Goal: Task Accomplishment & Management: Use online tool/utility

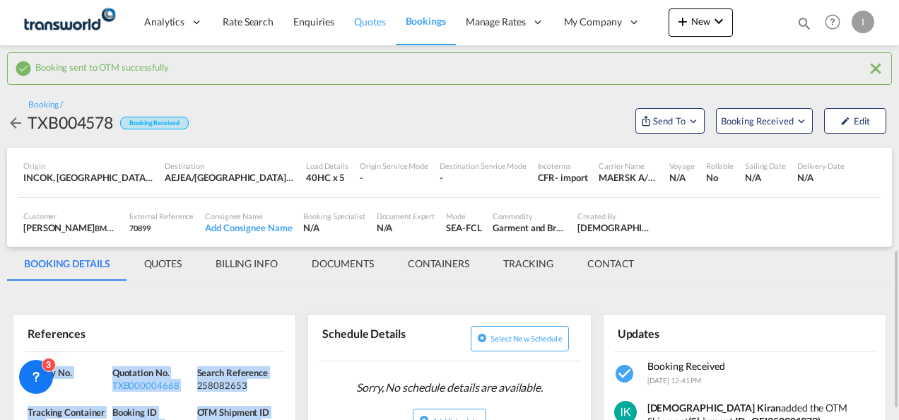
scroll to position [181, 0]
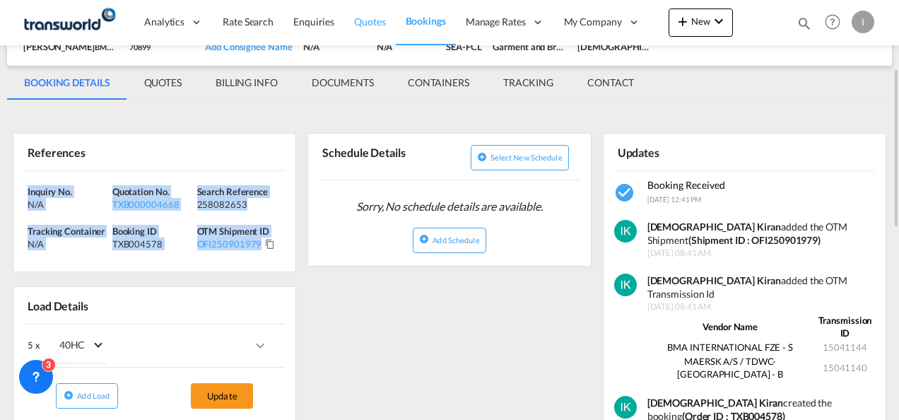
click at [375, 23] on span "Quotes" at bounding box center [369, 22] width 31 height 12
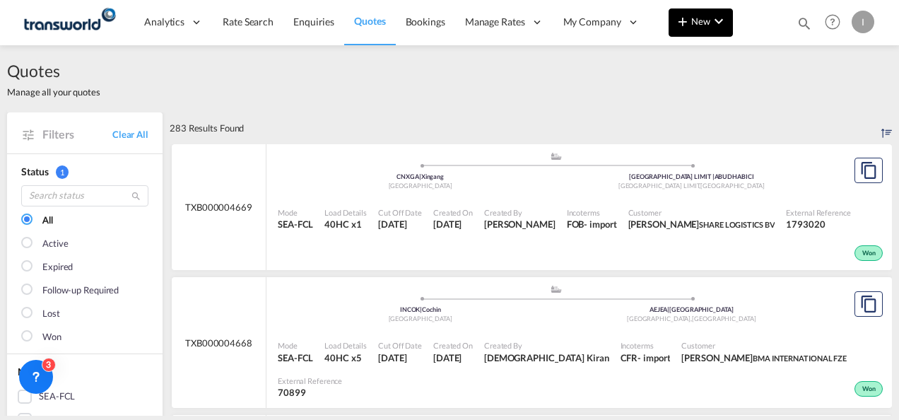
click at [679, 34] on button "New" at bounding box center [701, 22] width 64 height 28
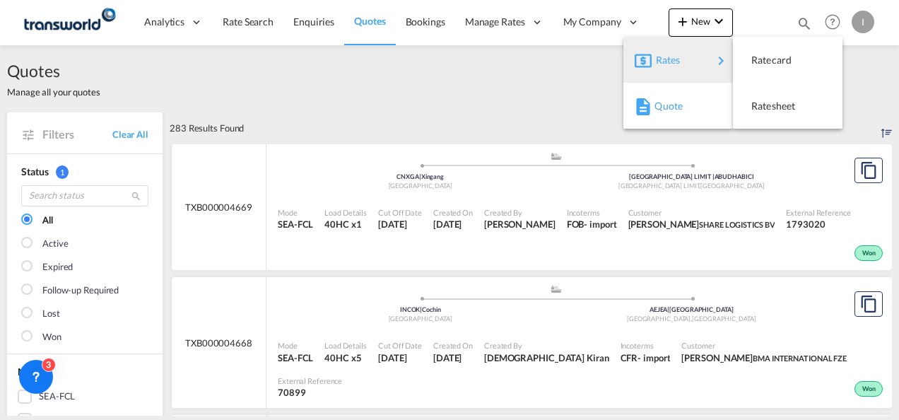
click at [670, 83] on button "Quote" at bounding box center [678, 106] width 110 height 46
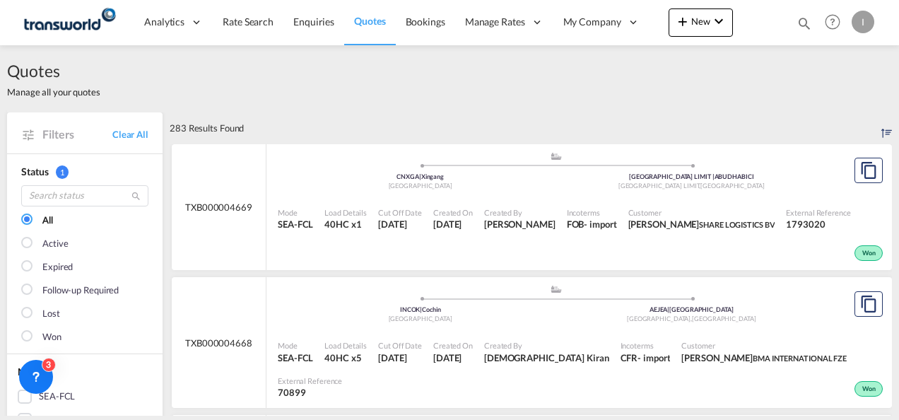
click at [684, 38] on md-menu "New" at bounding box center [701, 25] width 64 height 35
click at [687, 26] on md-icon "icon-plus 400-fg" at bounding box center [682, 21] width 17 height 17
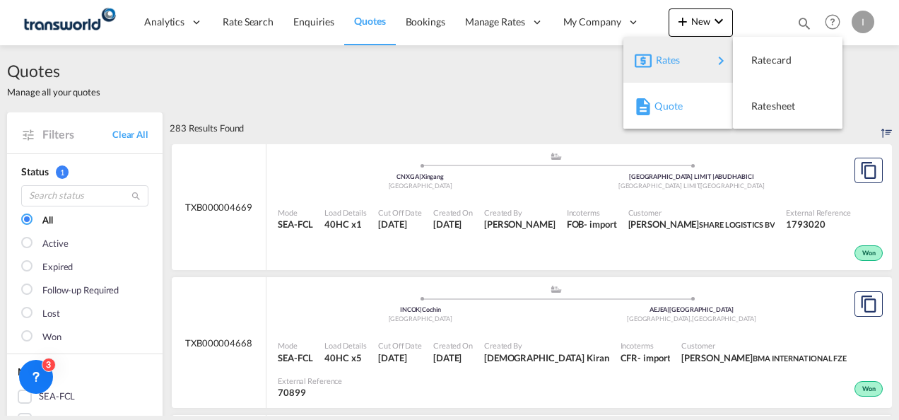
click at [672, 96] on div "Quote" at bounding box center [680, 105] width 52 height 35
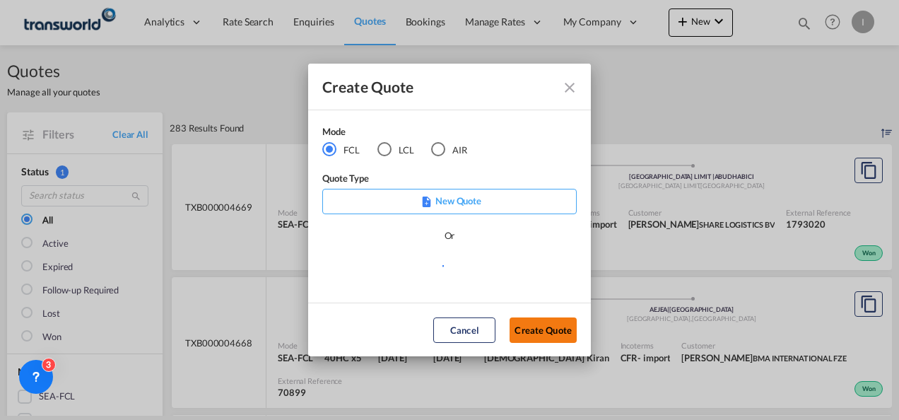
click at [555, 327] on button "Create Quote" at bounding box center [543, 329] width 67 height 25
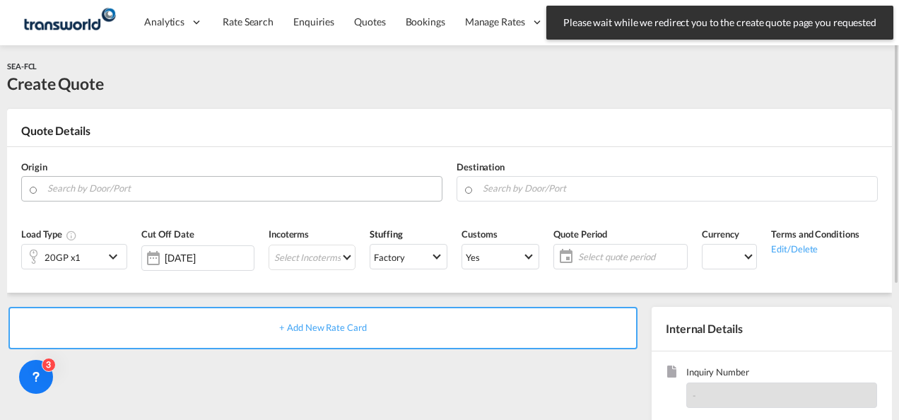
click at [205, 184] on input "Search by Door/Port" at bounding box center [240, 188] width 387 height 25
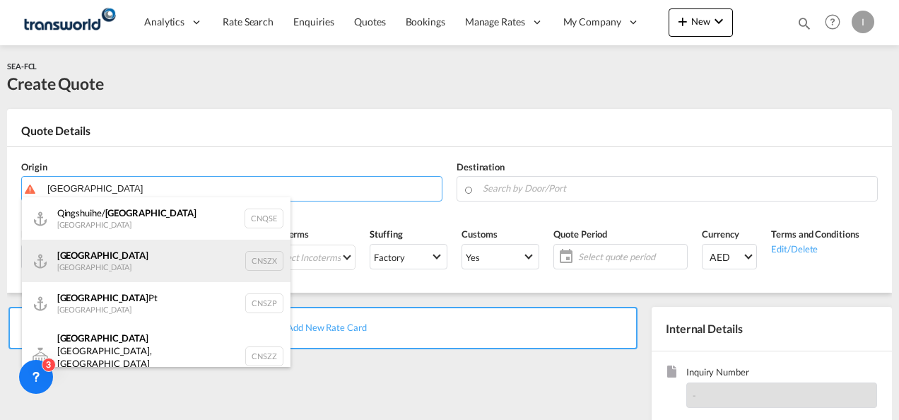
click at [104, 247] on div "Shenzhen [GEOGRAPHIC_DATA] CNSZX" at bounding box center [156, 261] width 269 height 42
type input "[GEOGRAPHIC_DATA], CNSZX"
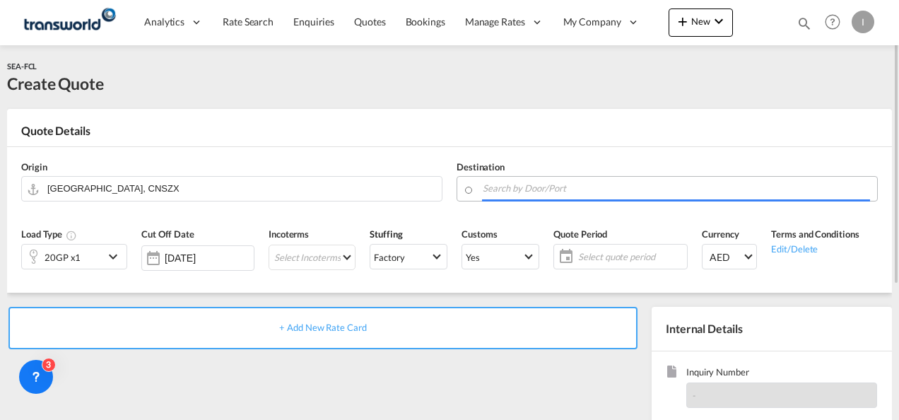
click at [502, 179] on input "Search by Door/Port" at bounding box center [676, 188] width 387 height 25
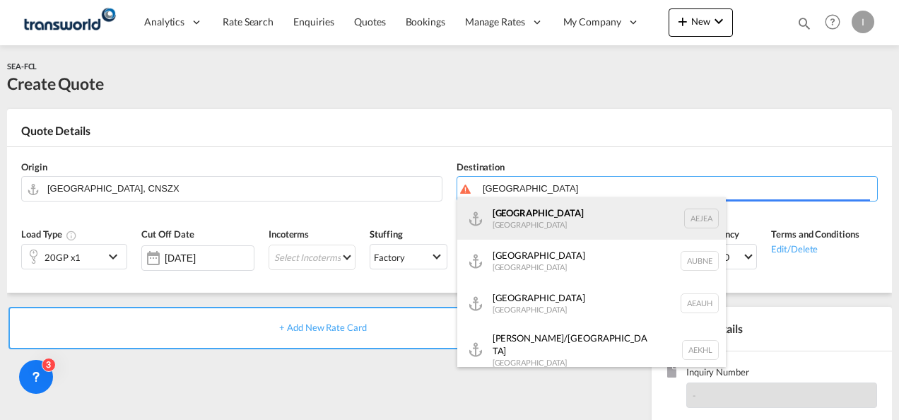
click at [526, 219] on div "[GEOGRAPHIC_DATA] [GEOGRAPHIC_DATA]" at bounding box center [591, 218] width 269 height 42
type input "[GEOGRAPHIC_DATA], [GEOGRAPHIC_DATA]"
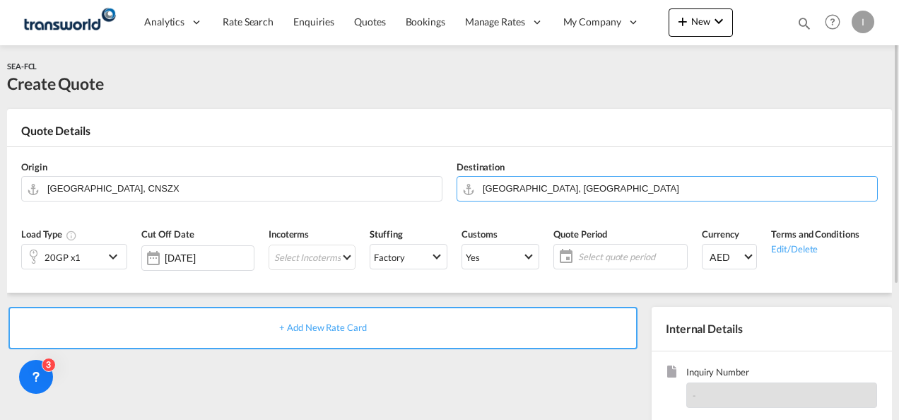
click at [66, 266] on div "20GP x1" at bounding box center [63, 257] width 36 height 20
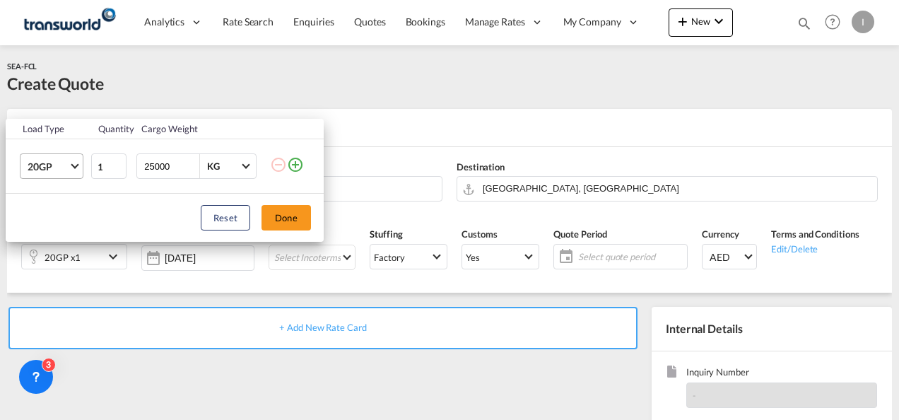
click at [65, 167] on span "20GP" at bounding box center [48, 167] width 41 height 14
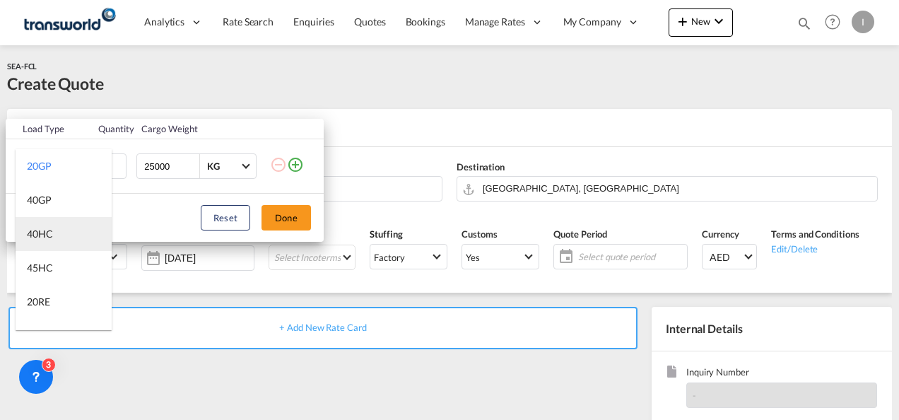
click at [48, 236] on div "40HC" at bounding box center [40, 234] width 26 height 14
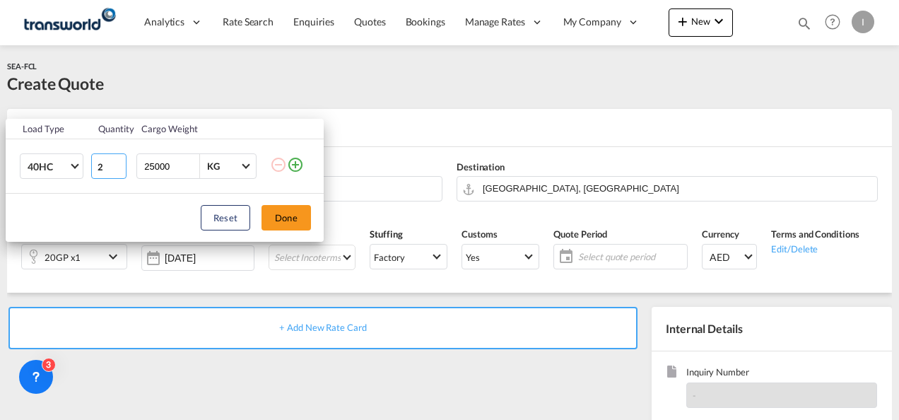
click at [119, 162] on input "2" at bounding box center [108, 165] width 35 height 25
click at [119, 162] on input "3" at bounding box center [108, 165] width 35 height 25
click at [119, 162] on input "4" at bounding box center [108, 165] width 35 height 25
type input "5"
click at [119, 162] on input "5" at bounding box center [108, 165] width 35 height 25
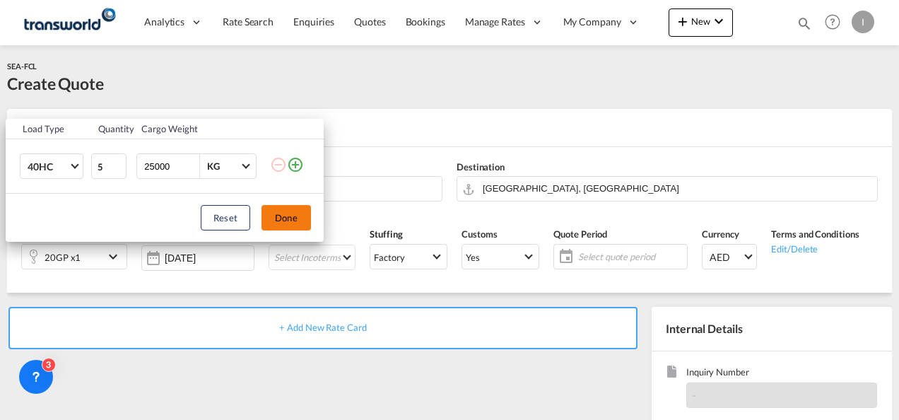
click at [288, 214] on button "Done" at bounding box center [285, 217] width 49 height 25
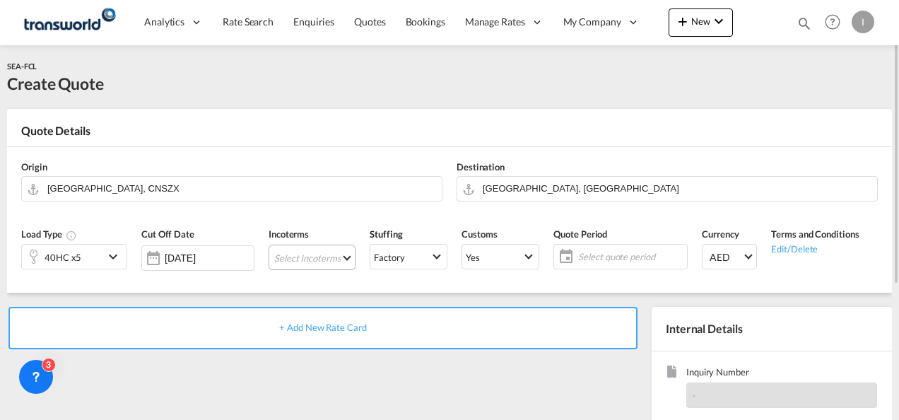
click at [298, 259] on md-select "Select Incoterms CFR - export Cost and Freight CIF - import Cost,Insurance and …" at bounding box center [312, 257] width 87 height 25
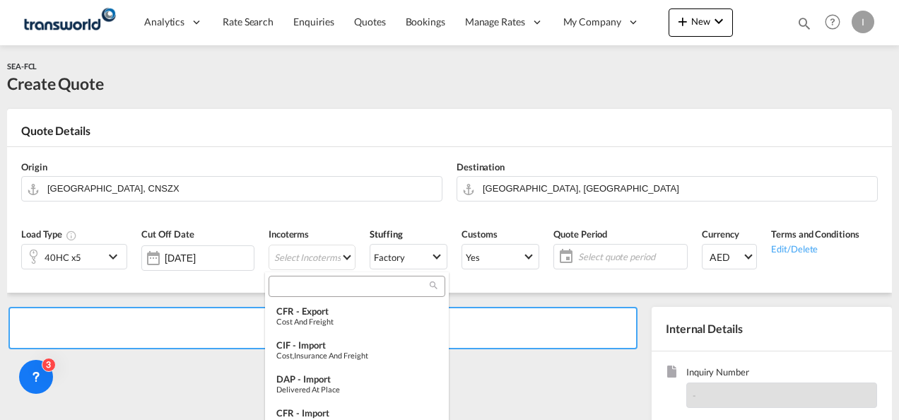
click at [294, 284] on input "search" at bounding box center [351, 286] width 157 height 13
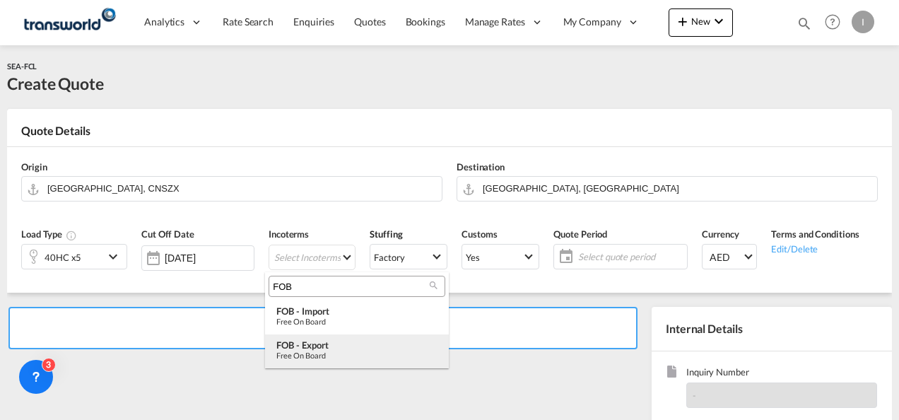
type input "FOB"
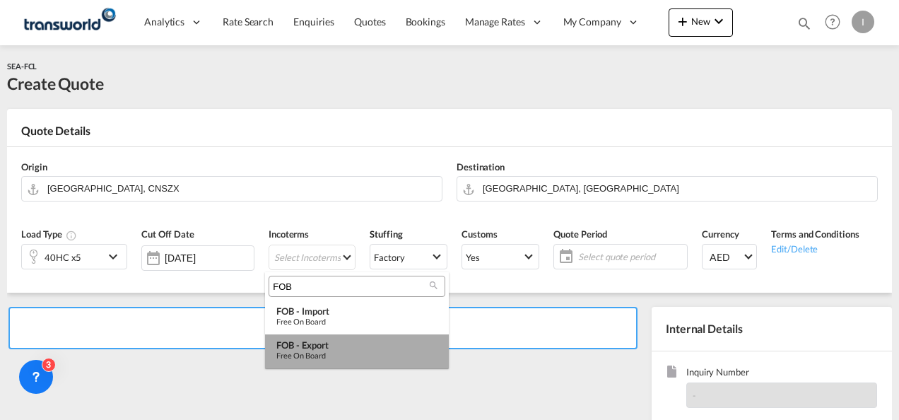
click at [329, 363] on md-option "FOB - export Free on Board" at bounding box center [357, 351] width 184 height 34
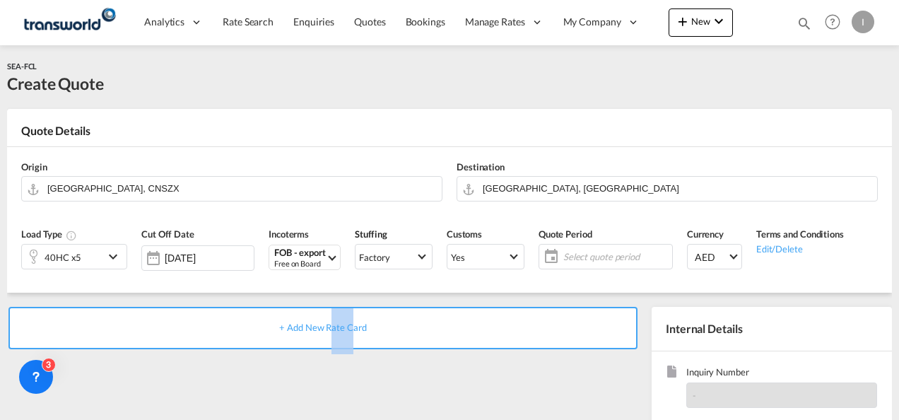
drag, startPoint x: 329, startPoint y: 363, endPoint x: 291, endPoint y: 261, distance: 109.1
click at [291, 261] on div "Free on Board" at bounding box center [300, 263] width 52 height 11
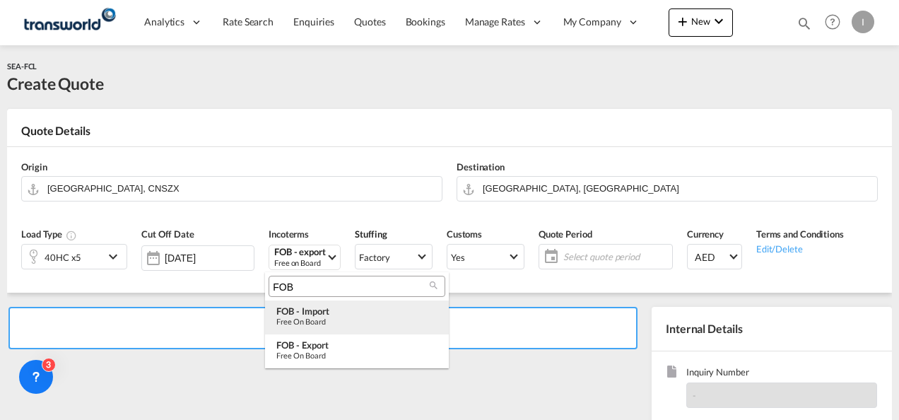
click at [302, 304] on md-option "FOB - import Free on Board" at bounding box center [357, 317] width 184 height 34
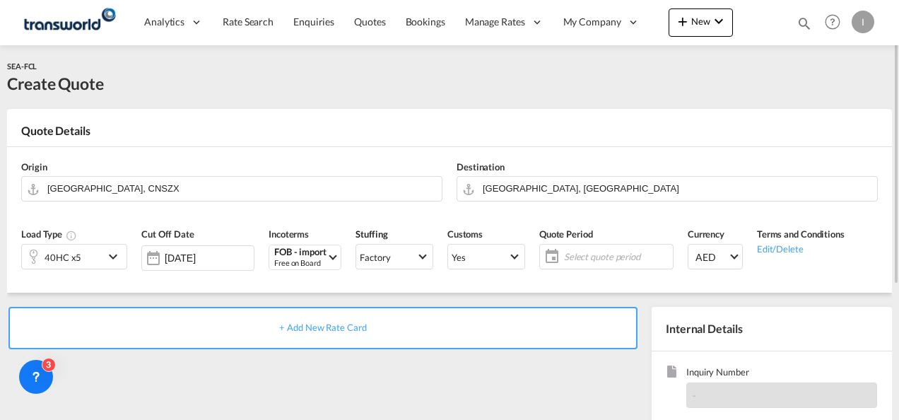
click at [587, 247] on span "Select quote period" at bounding box center [616, 257] width 112 height 20
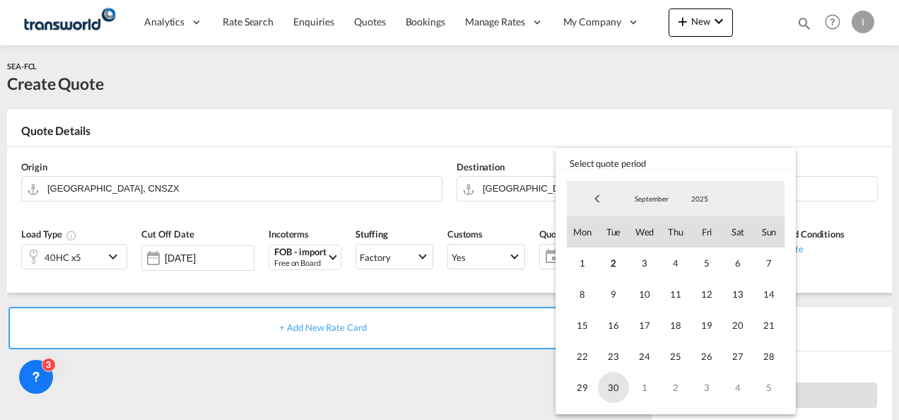
click at [613, 399] on span "30" at bounding box center [613, 387] width 31 height 31
click at [476, 379] on md-backdrop at bounding box center [449, 210] width 899 height 420
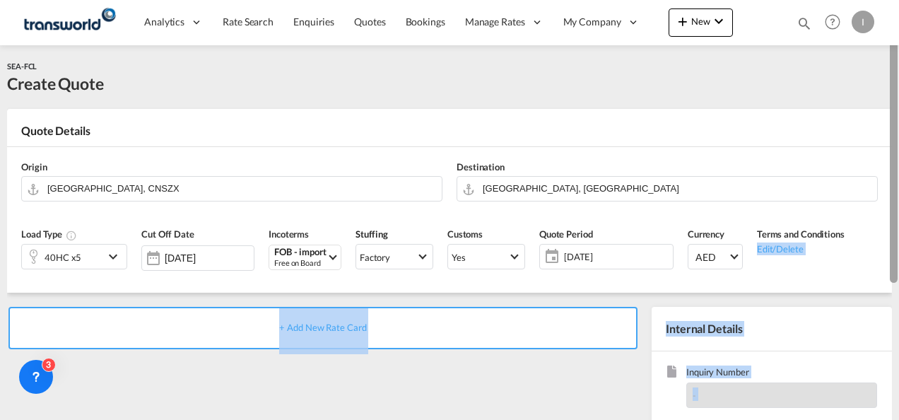
drag, startPoint x: 888, startPoint y: 197, endPoint x: 895, endPoint y: 269, distance: 72.4
click at [895, 269] on md-content "Analytics Reports Dashboard Rate Search Enquiries Quotes Bookings" at bounding box center [449, 210] width 899 height 420
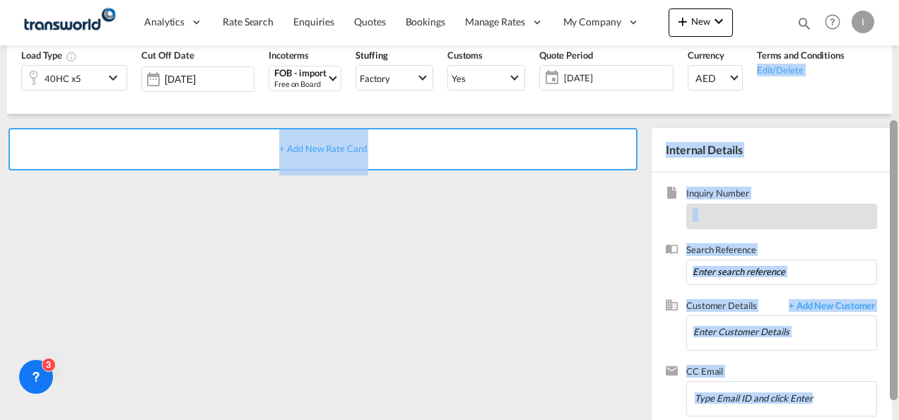
drag, startPoint x: 895, startPoint y: 269, endPoint x: 887, endPoint y: 245, distance: 25.3
click at [887, 245] on md-content "Analytics Reports Dashboard Rate Search Enquiries Quotes Bookings" at bounding box center [449, 210] width 899 height 420
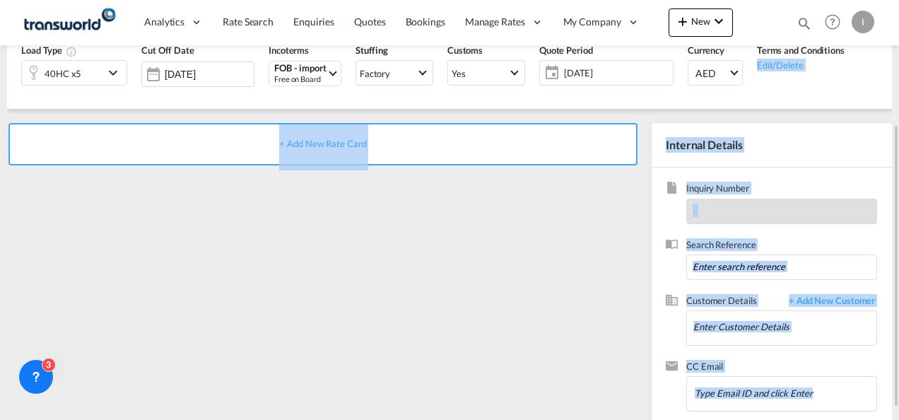
click at [720, 187] on span "Inquiry Number" at bounding box center [781, 190] width 191 height 16
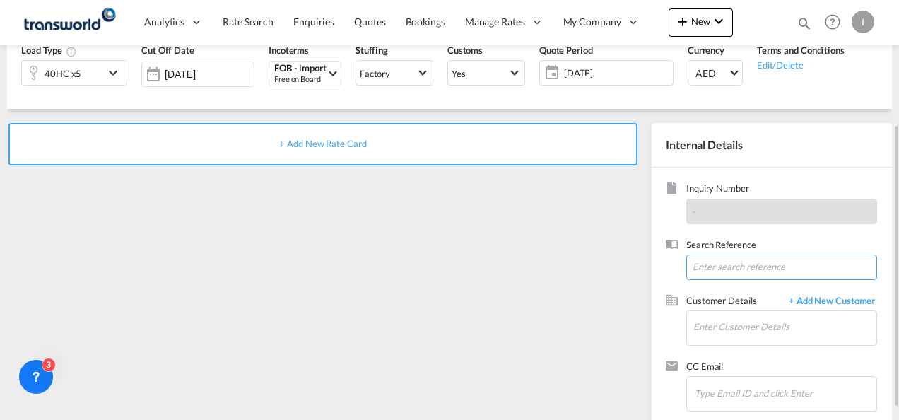
click at [710, 270] on input at bounding box center [781, 266] width 191 height 25
paste input "TWI 21684"
type input "TWI 21684"
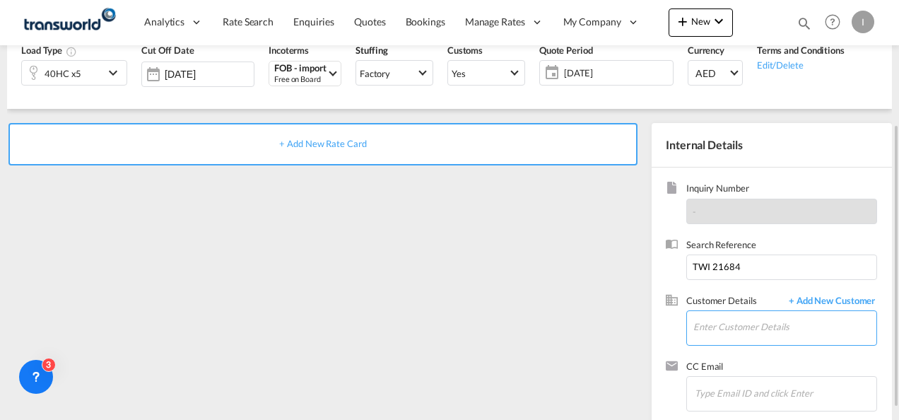
click at [708, 322] on input "Enter Customer Details" at bounding box center [784, 327] width 183 height 32
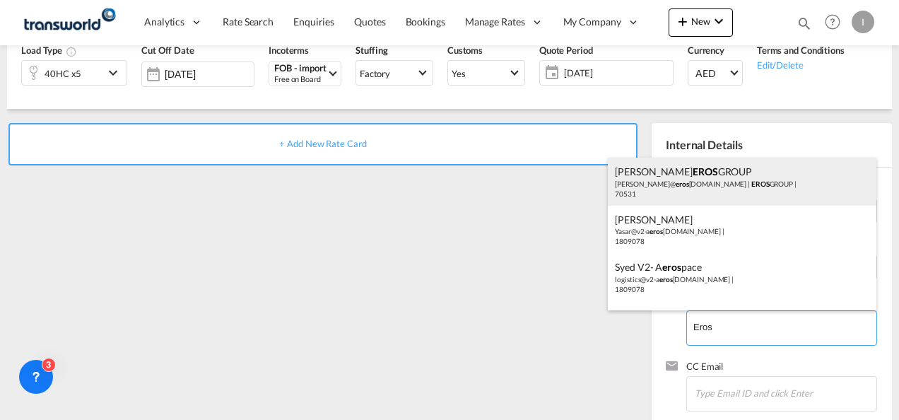
click at [645, 192] on div "[PERSON_NAME] EROS GROUP [PERSON_NAME]@ eros [DOMAIN_NAME] | EROS GROUP | 70531" at bounding box center [742, 182] width 269 height 48
type input "EROS GROUP, [PERSON_NAME] EROS GROUP, [PERSON_NAME][EMAIL_ADDRESS][DOMAIN_NAME]"
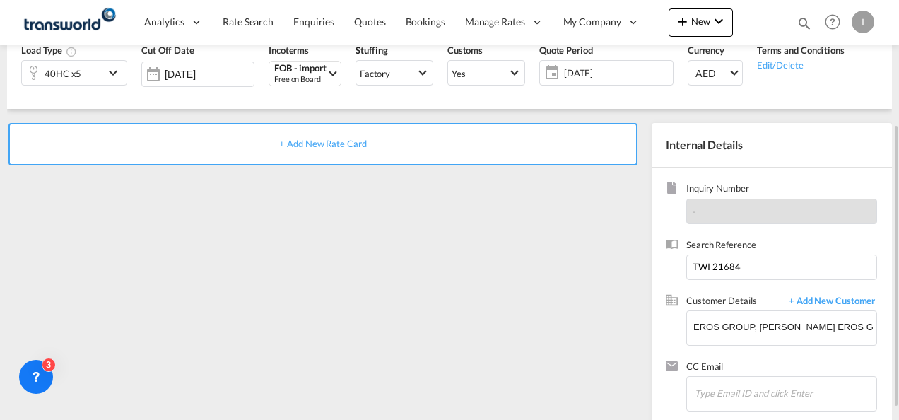
click at [314, 146] on span "+ Add New Rate Card" at bounding box center [322, 143] width 87 height 11
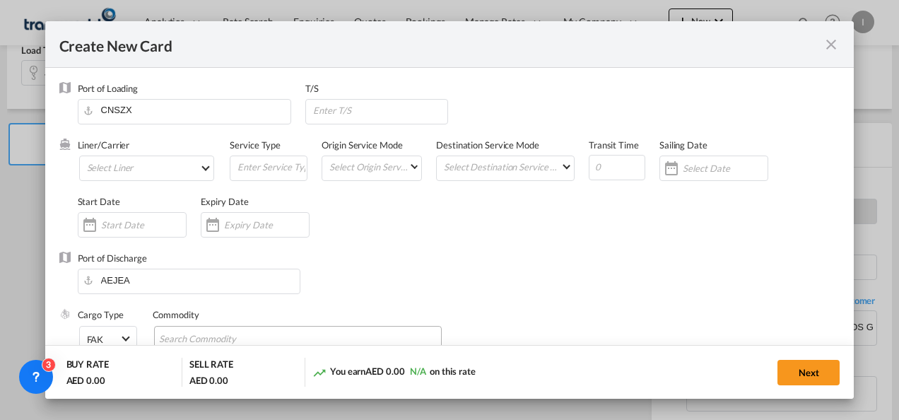
type input "Basic Ocean Freight"
select select "per equipment"
click at [310, 329] on md-chips-wrap "Chips container with autocompletion. Enter the text area, type text to search, …" at bounding box center [298, 338] width 288 height 25
type input "General Cargo"
click at [506, 249] on div "Liner/Carrier Select Liner 2HM LOGISTICS D.O.O 2HM LOGISTICS D.O.O. / TDWC-CAPO…" at bounding box center [459, 195] width 763 height 113
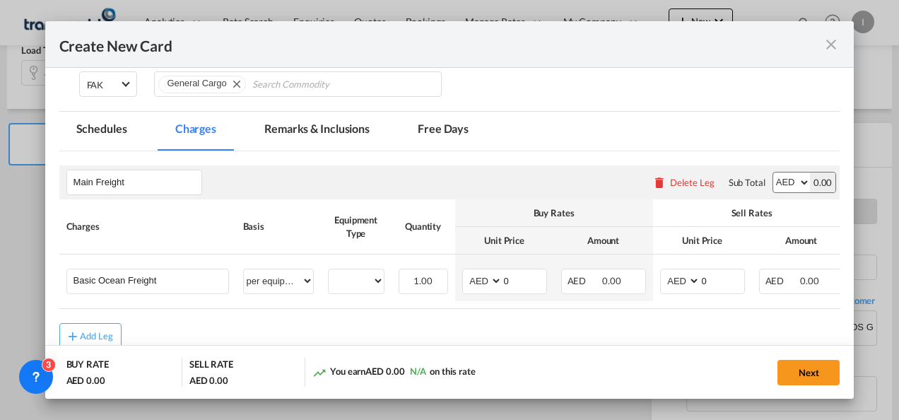
scroll to position [259, 0]
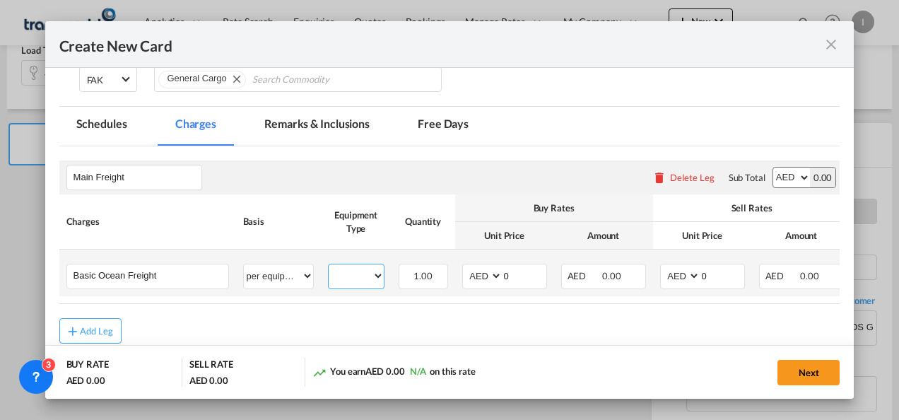
click at [346, 278] on select "40HC" at bounding box center [356, 275] width 55 height 19
select select "40HC"
click at [329, 266] on select "40HC" at bounding box center [356, 275] width 55 height 19
click at [477, 281] on select "AED AFN ALL AMD ANG AOA ARS AUD AWG AZN BAM BBD BDT BGN BHD BIF BMD BND [PERSON…" at bounding box center [483, 275] width 37 height 19
select select "string:USD"
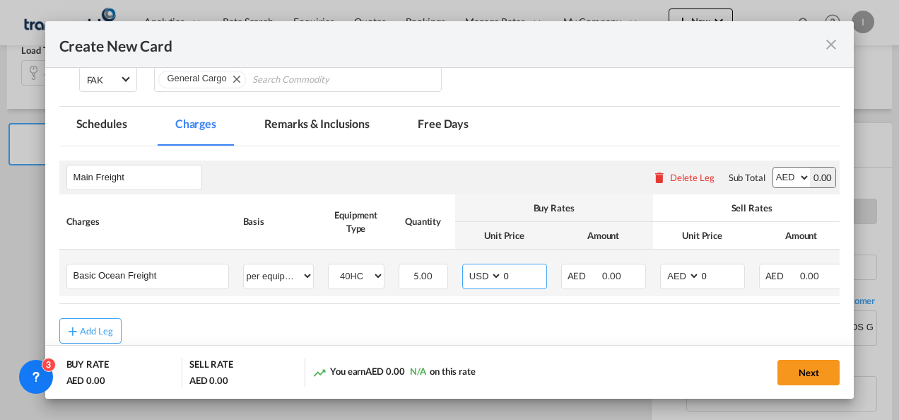
click at [465, 266] on select "AED AFN ALL AMD ANG AOA ARS AUD AWG AZN BAM BBD BDT BGN BHD BIF BMD BND [PERSON…" at bounding box center [483, 275] width 37 height 19
drag, startPoint x: 512, startPoint y: 274, endPoint x: 482, endPoint y: 277, distance: 30.5
click at [482, 277] on md-input-container "AED AFN ALL AMD ANG AOA ARS AUD AWG AZN BAM BBD BDT BGN BHD BIF BMD BND [PERSON…" at bounding box center [504, 276] width 85 height 25
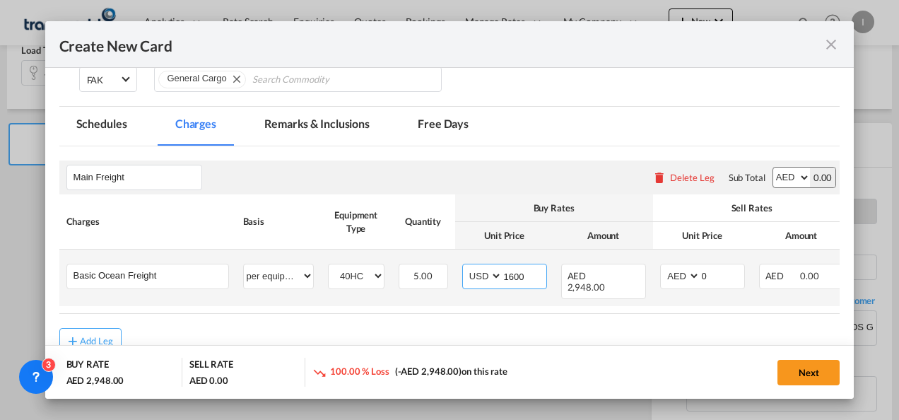
type input "1600"
click at [679, 278] on select "AED AFN ALL AMD ANG AOA ARS AUD AWG AZN BAM BBD BDT BGN BHD BIF BMD BND [PERSON…" at bounding box center [681, 275] width 37 height 19
select select "string:USD"
click at [663, 266] on select "AED AFN ALL AMD ANG AOA ARS AUD AWG AZN BAM BBD BDT BGN BHD BIF BMD BND [PERSON…" at bounding box center [681, 275] width 37 height 19
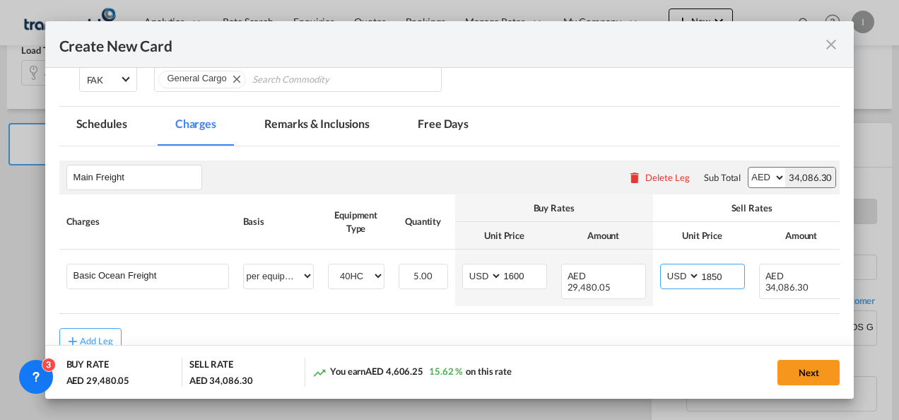
type input "1850"
click at [546, 324] on rate-modification "Main Freight Please enter leg name Leg Name Already Exists Delete Leg Sub Total…" at bounding box center [449, 250] width 781 height 208
click at [799, 360] on button "Next" at bounding box center [808, 372] width 62 height 25
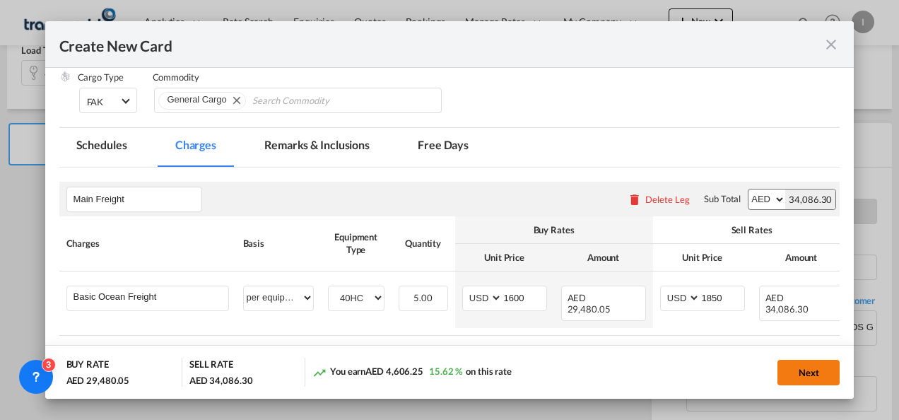
scroll to position [0, 0]
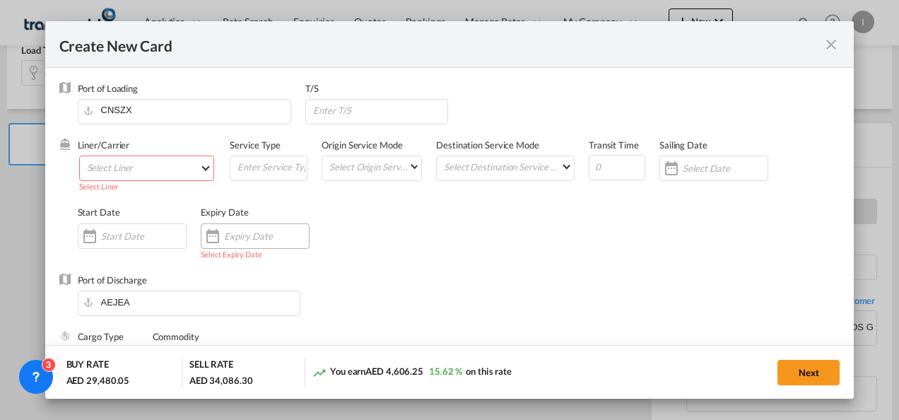
click at [270, 242] on div "Create New Card ..." at bounding box center [255, 235] width 109 height 25
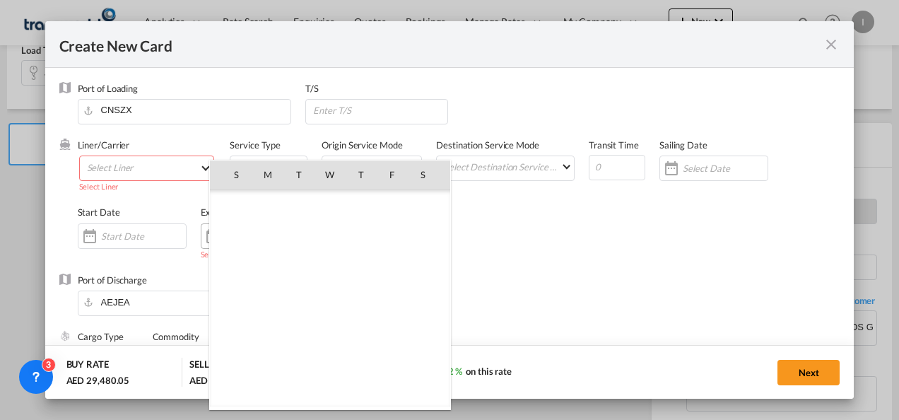
scroll to position [327352, 0]
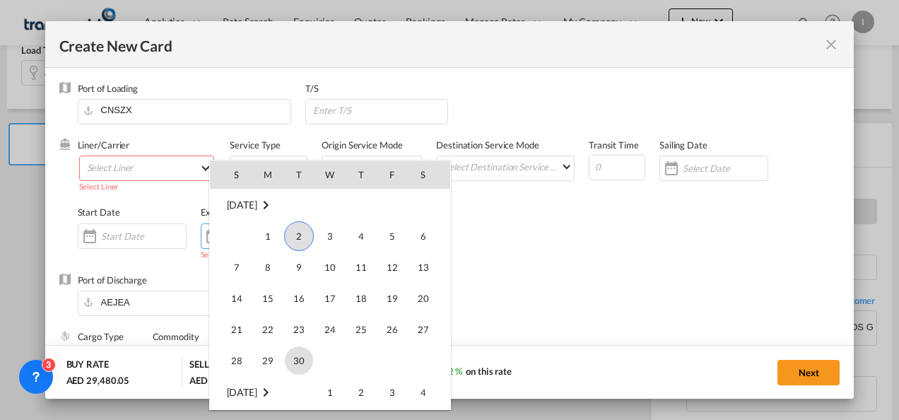
click at [301, 365] on span "30" at bounding box center [299, 360] width 28 height 28
type input "[DATE]"
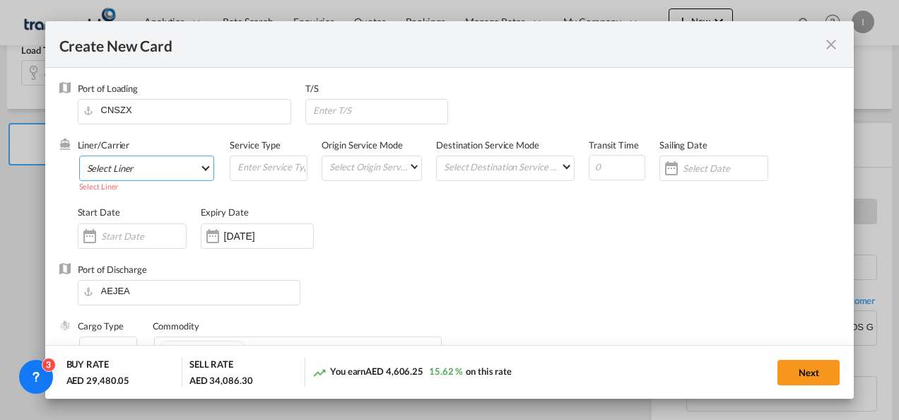
click at [139, 172] on md-select "Select Liner 2HM LOGISTICS D.O.O 2HM LOGISTICS D.O.O. / TDWC-CAPODISTRI 2HM LOG…" at bounding box center [147, 167] width 136 height 25
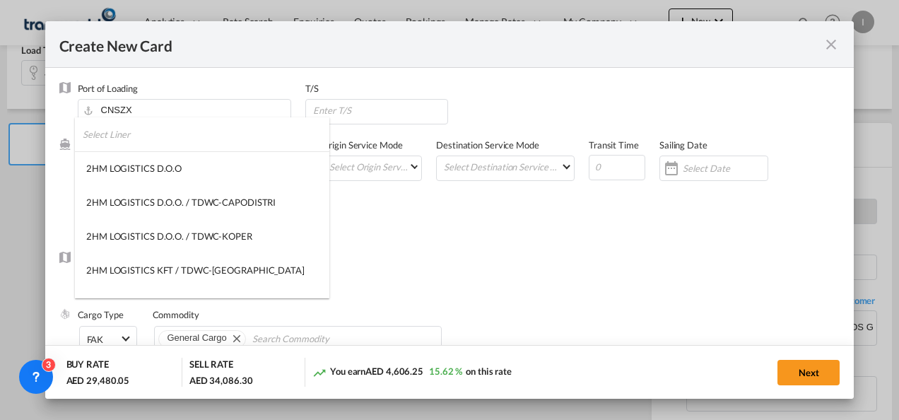
click at [116, 143] on input "search" at bounding box center [206, 134] width 247 height 34
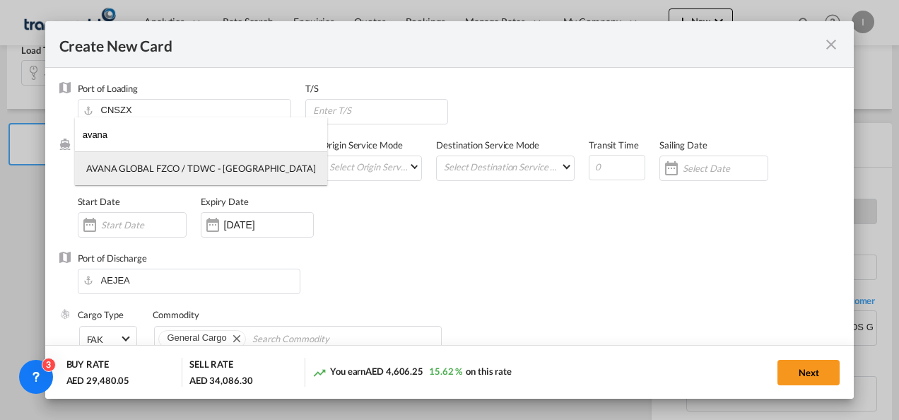
type input "avana"
click at [125, 160] on md-option "AVANA GLOBAL FZCO / TDWC - [GEOGRAPHIC_DATA]" at bounding box center [201, 168] width 252 height 34
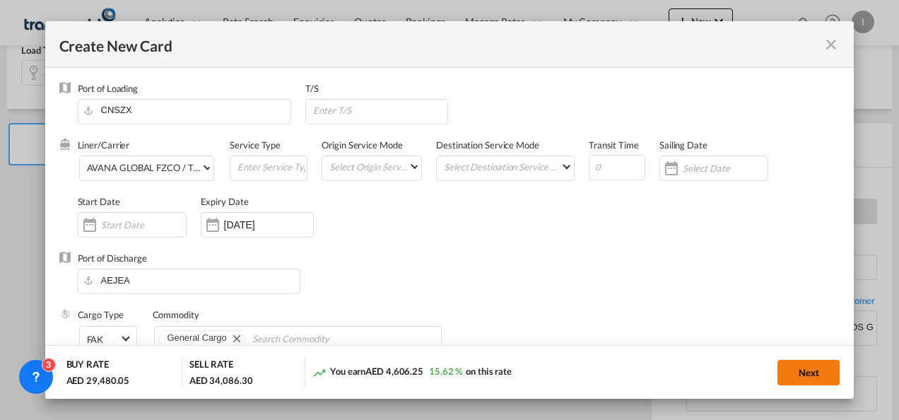
click at [803, 384] on button "Next" at bounding box center [808, 372] width 62 height 25
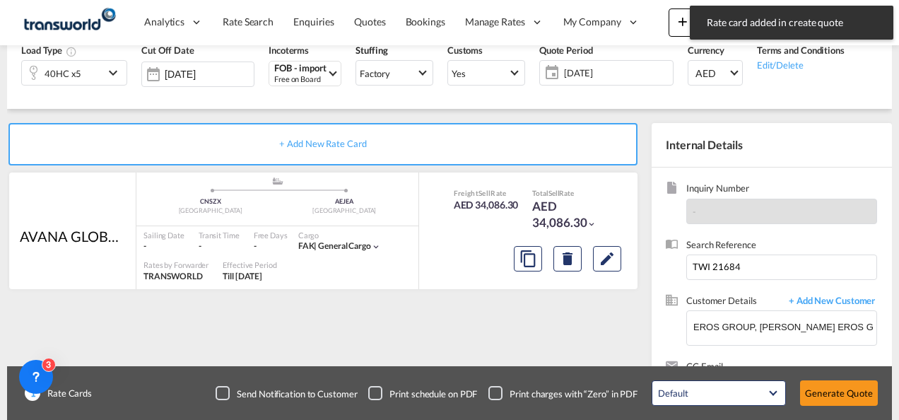
click at [803, 384] on button "Generate Quote" at bounding box center [839, 392] width 78 height 25
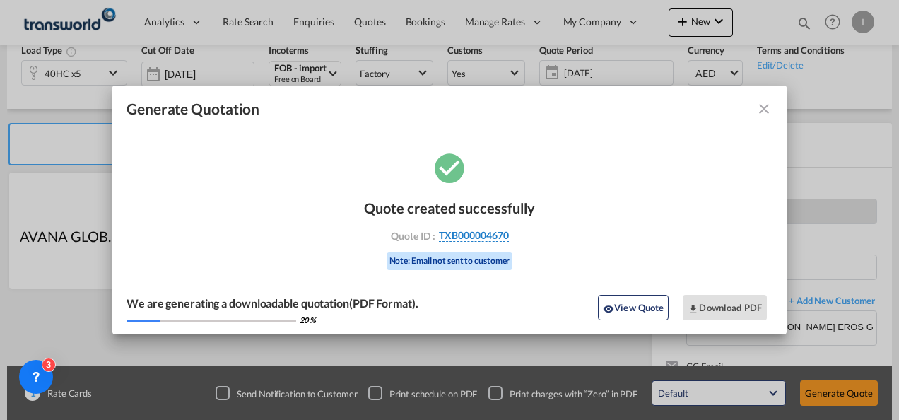
click at [445, 238] on span "TXB000004670" at bounding box center [474, 235] width 70 height 13
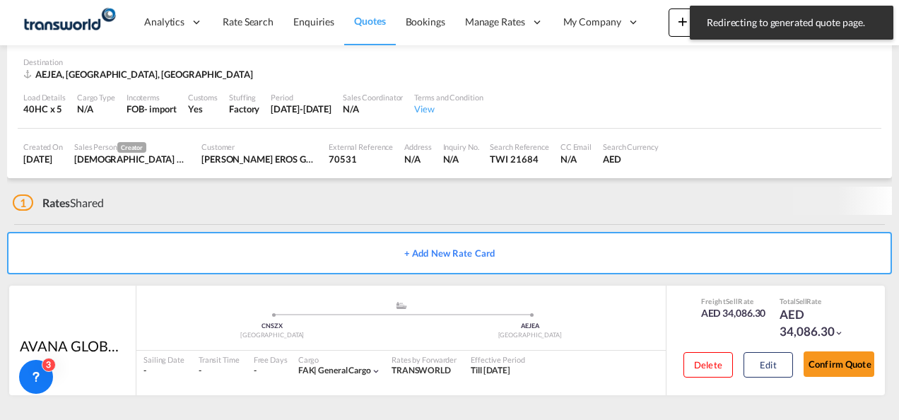
scroll to position [95, 0]
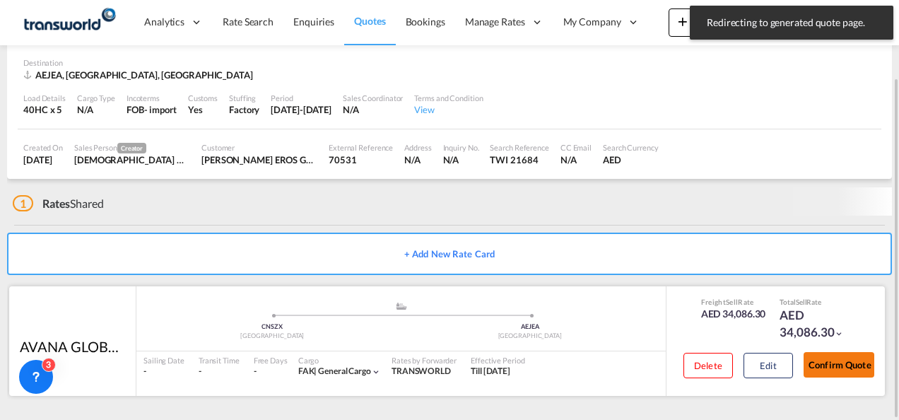
click at [817, 355] on button "Confirm Quote" at bounding box center [839, 364] width 71 height 25
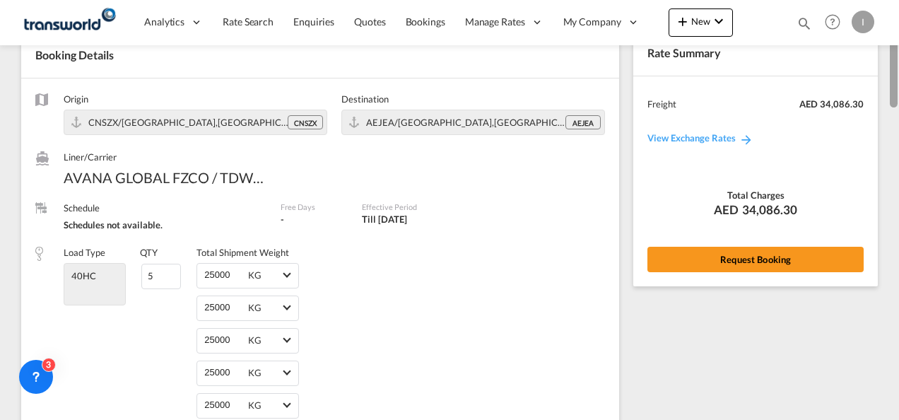
scroll to position [1, 0]
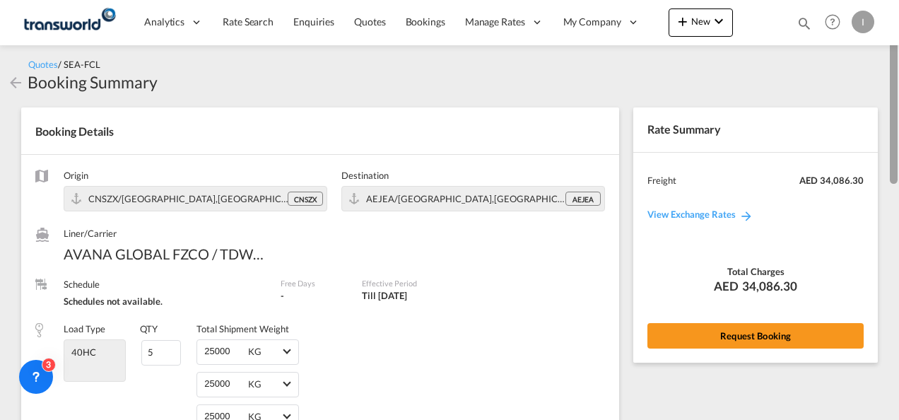
drag, startPoint x: 893, startPoint y: 310, endPoint x: 889, endPoint y: 52, distance: 258.0
click at [889, 52] on md-content "Analytics Reports Dashboard Rate Search Enquiries Quotes Bookings" at bounding box center [449, 210] width 899 height 420
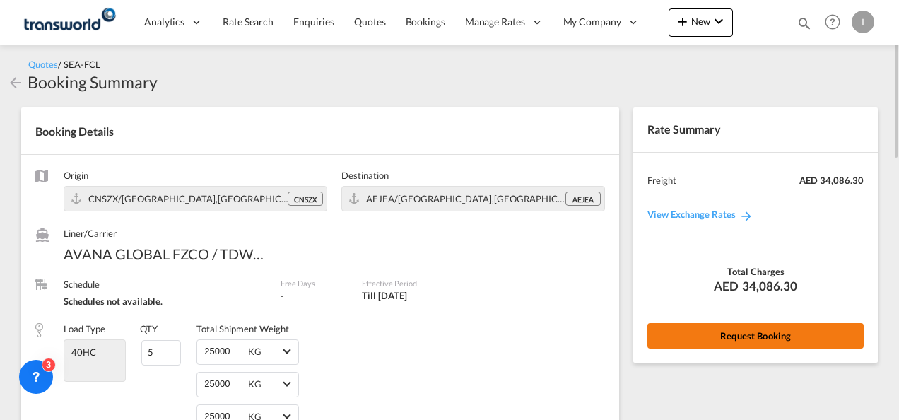
click at [770, 324] on button "Request Booking" at bounding box center [755, 335] width 216 height 25
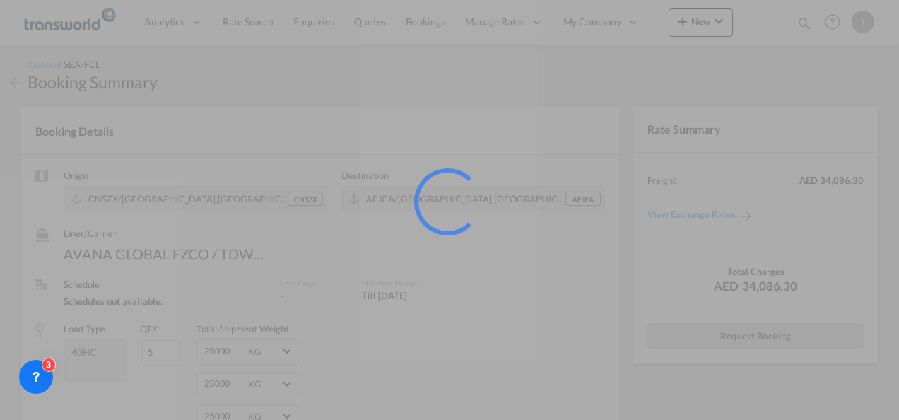
scroll to position [26, 0]
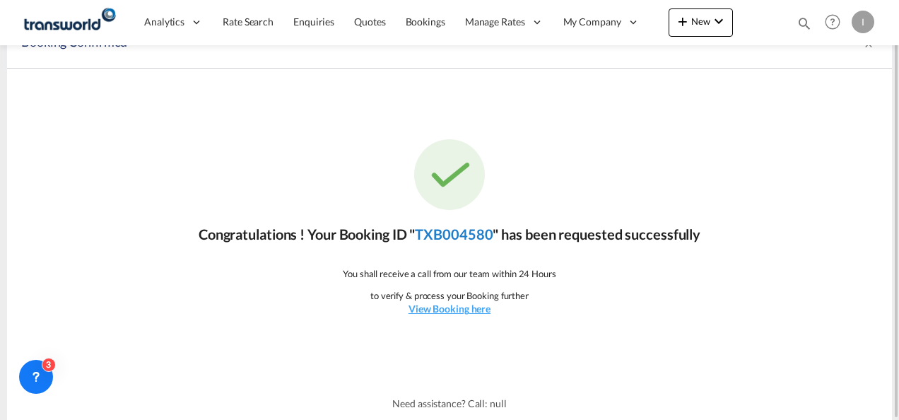
click at [459, 241] on link "TXB004580" at bounding box center [454, 233] width 78 height 17
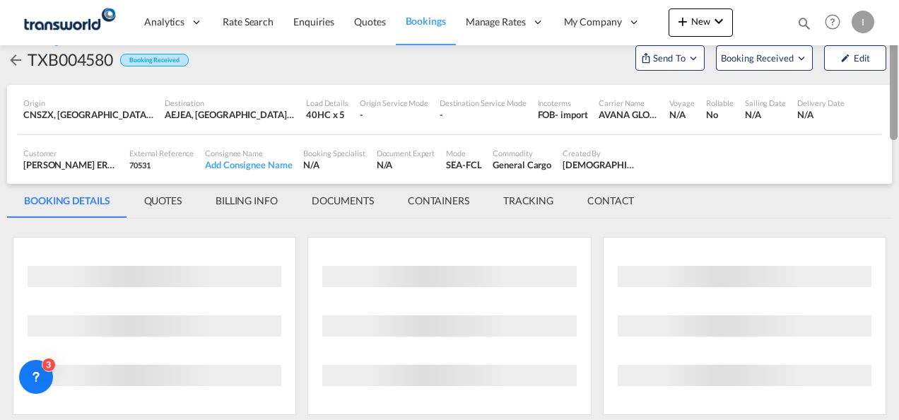
scroll to position [2, 0]
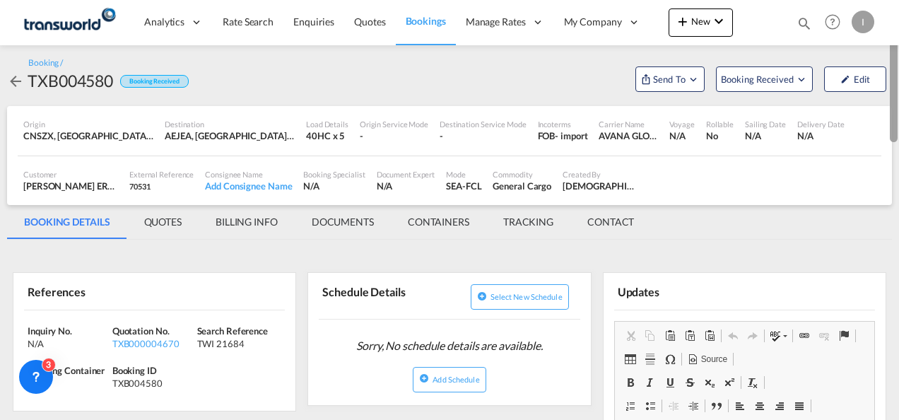
drag, startPoint x: 895, startPoint y: 312, endPoint x: 895, endPoint y: 33, distance: 279.1
click at [895, 33] on md-content "Analytics Reports Dashboard Rate Search Enquiries Quotes Bookings" at bounding box center [449, 210] width 899 height 420
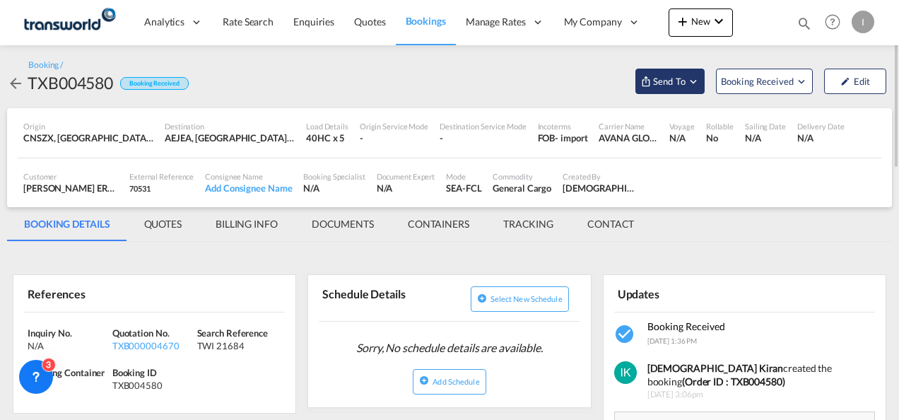
click at [670, 85] on span "Send To" at bounding box center [669, 81] width 35 height 14
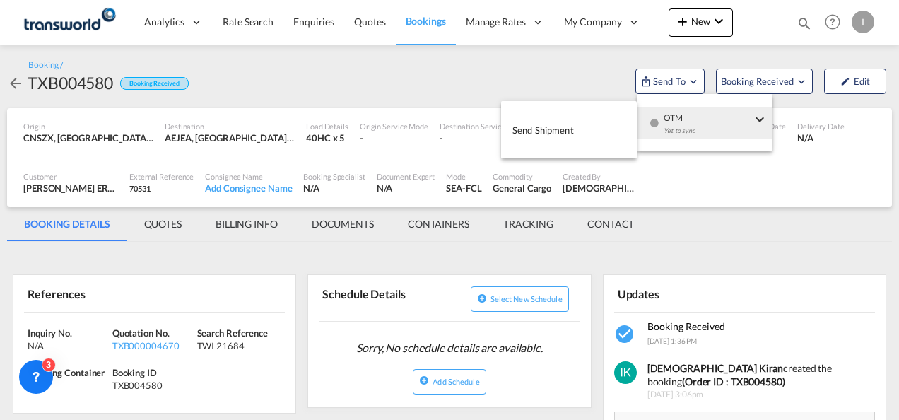
click at [666, 129] on div "Yet to sync" at bounding box center [708, 134] width 88 height 30
click at [567, 139] on span "Send Shipment" at bounding box center [542, 130] width 61 height 23
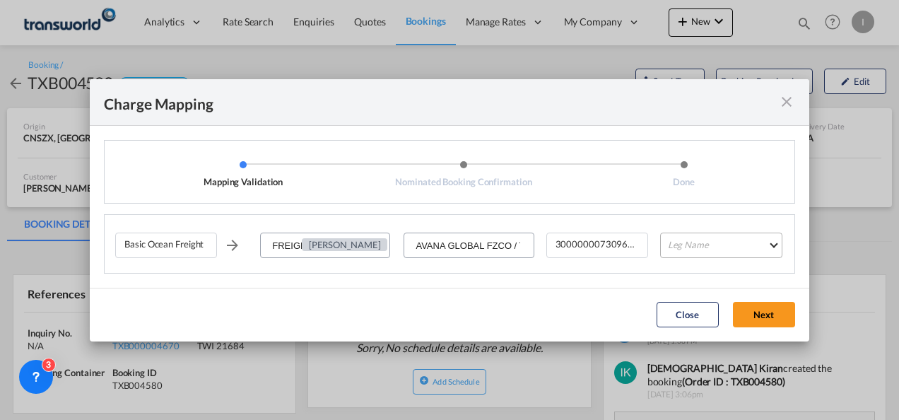
click at [752, 245] on md-select "Leg Name HANDLING ORIGIN VESSEL HANDLING DESTINATION OTHERS TL PICK UP CUSTOMS …" at bounding box center [721, 245] width 122 height 25
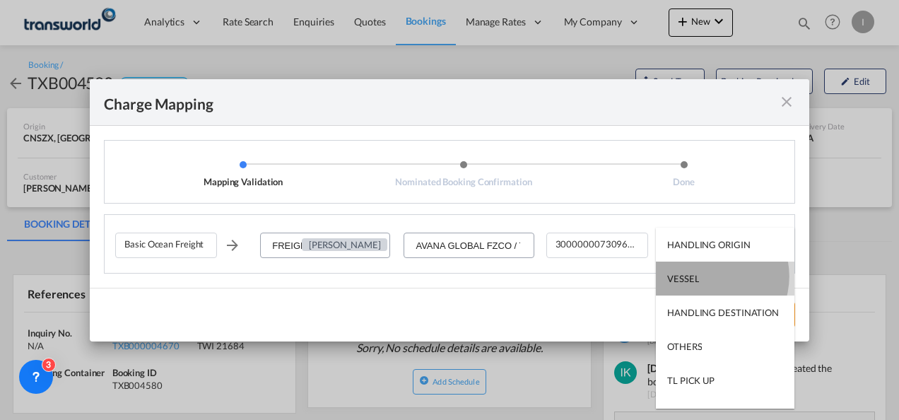
click at [708, 276] on md-option "VESSEL" at bounding box center [725, 278] width 139 height 34
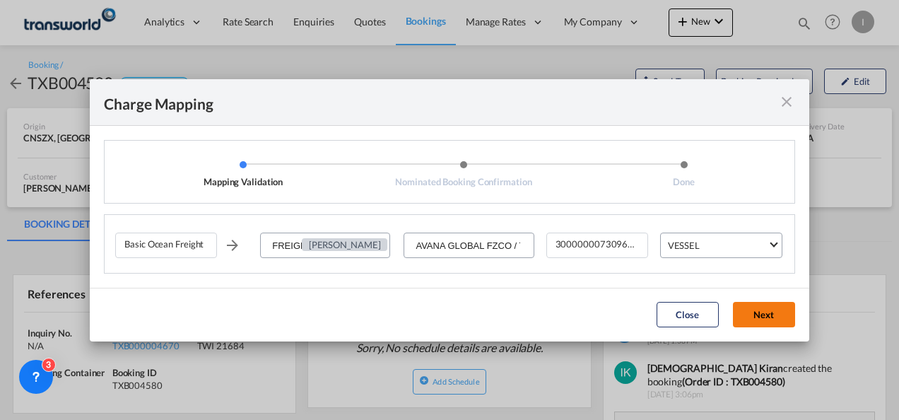
click at [758, 314] on button "Next" at bounding box center [764, 314] width 62 height 25
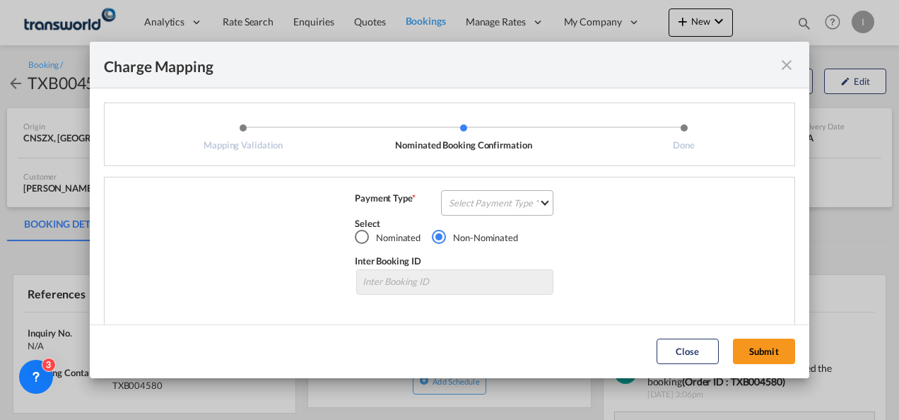
click at [541, 198] on md-select "Select Payment Type COLLECT PREPAID" at bounding box center [497, 202] width 112 height 25
click at [541, 198] on md-option "COLLECT" at bounding box center [495, 203] width 125 height 10
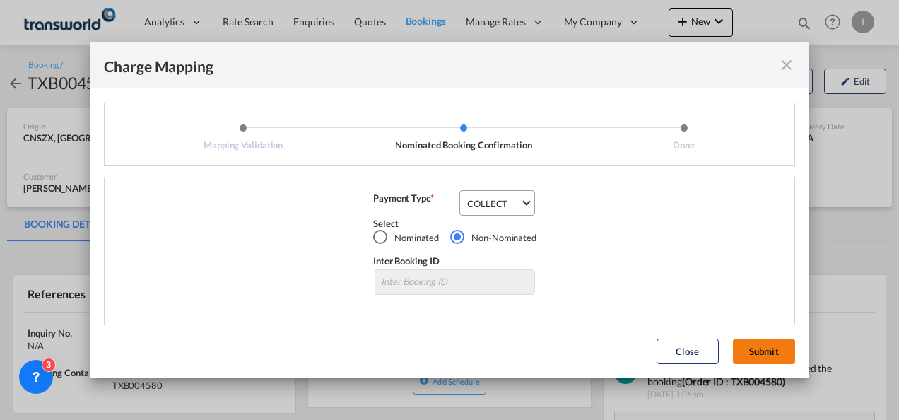
click at [758, 344] on button "Submit" at bounding box center [764, 351] width 62 height 25
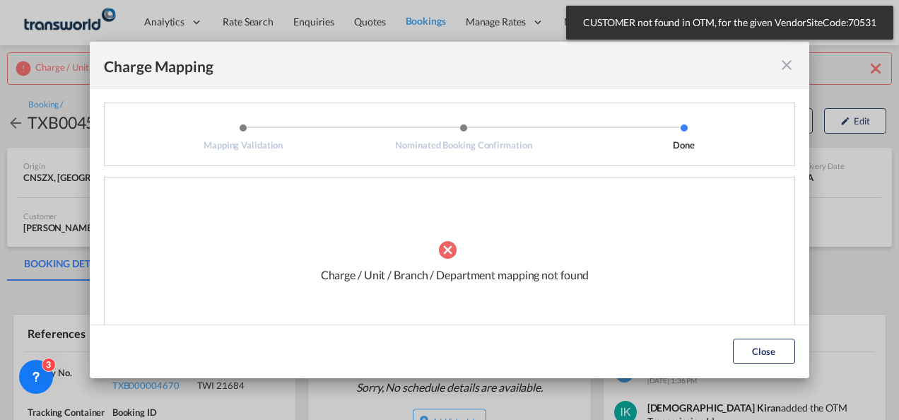
click at [779, 79] on div "Charge Mapping" at bounding box center [449, 65] width 719 height 47
click at [783, 70] on md-icon "icon-close fg-AAA8AD cursor" at bounding box center [786, 65] width 17 height 17
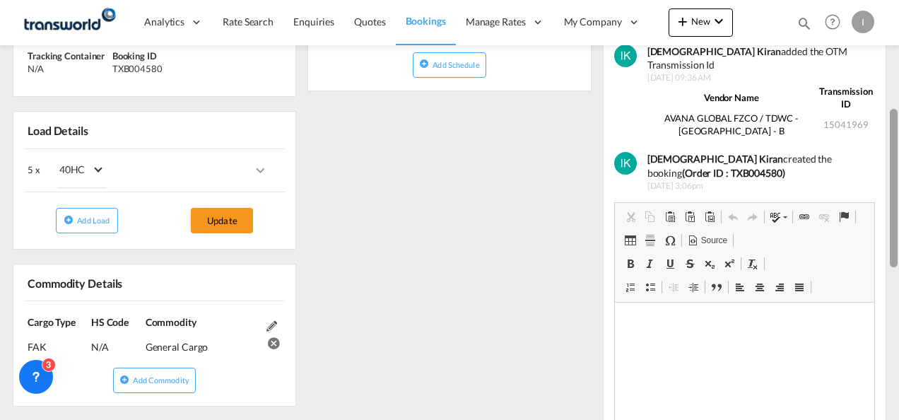
scroll to position [371, 0]
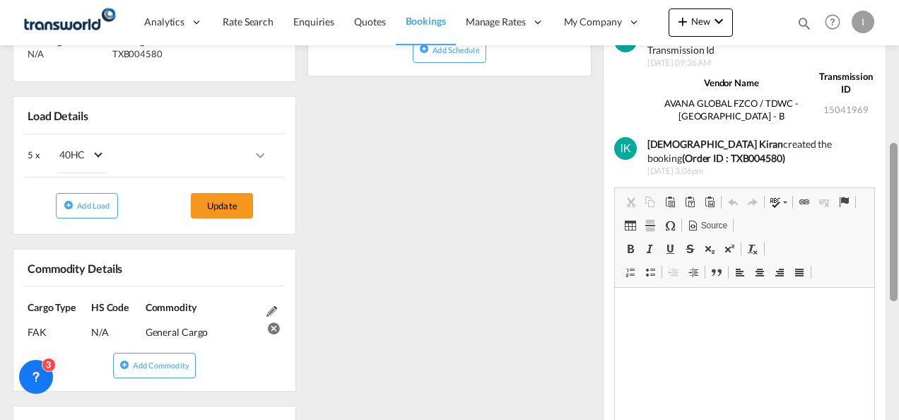
drag, startPoint x: 893, startPoint y: 130, endPoint x: 893, endPoint y: 271, distance: 140.6
click at [893, 271] on div at bounding box center [894, 222] width 8 height 158
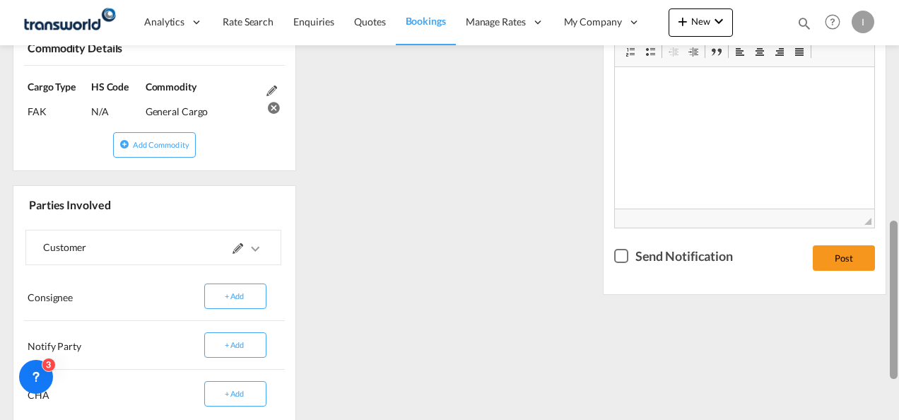
scroll to position [593, 0]
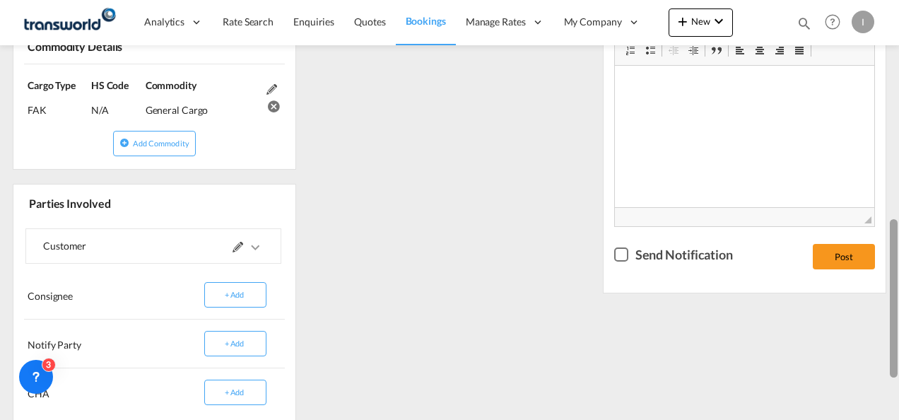
drag, startPoint x: 894, startPoint y: 229, endPoint x: 901, endPoint y: 314, distance: 85.1
click at [898, 314] on html "Analytics Reports Dashboard Rate Search Enquiries Quotes" at bounding box center [449, 210] width 899 height 420
click at [229, 247] on div at bounding box center [208, 246] width 110 height 34
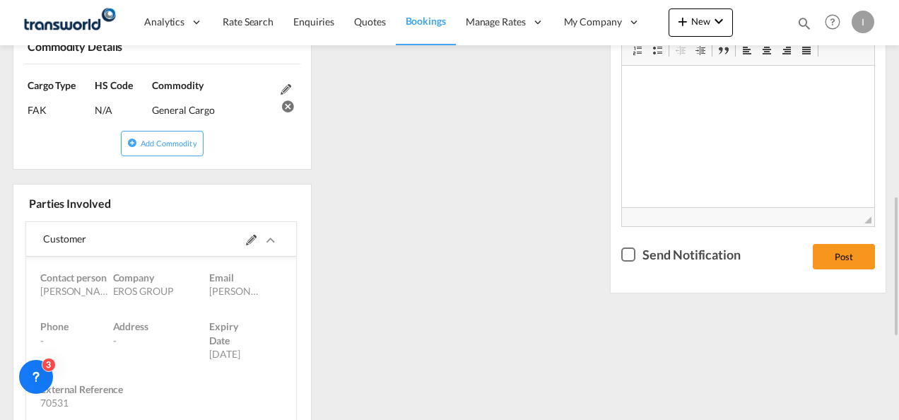
click at [246, 242] on span at bounding box center [262, 239] width 33 height 34
click at [246, 235] on md-icon at bounding box center [251, 240] width 11 height 11
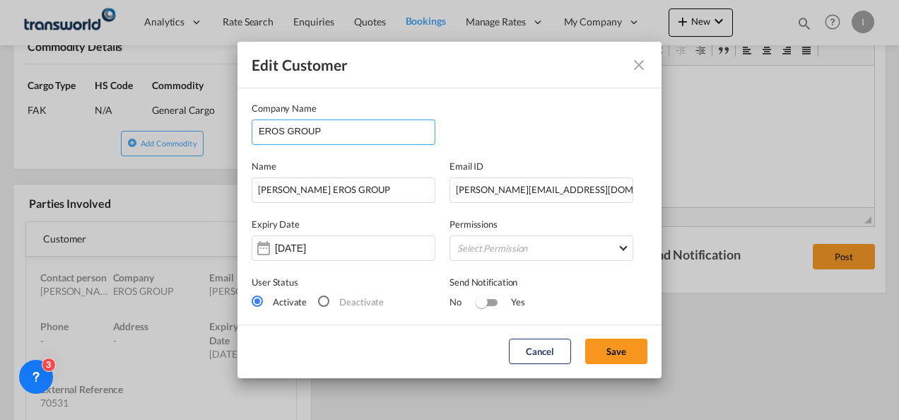
click at [330, 132] on input "EROS GROUP" at bounding box center [347, 130] width 176 height 21
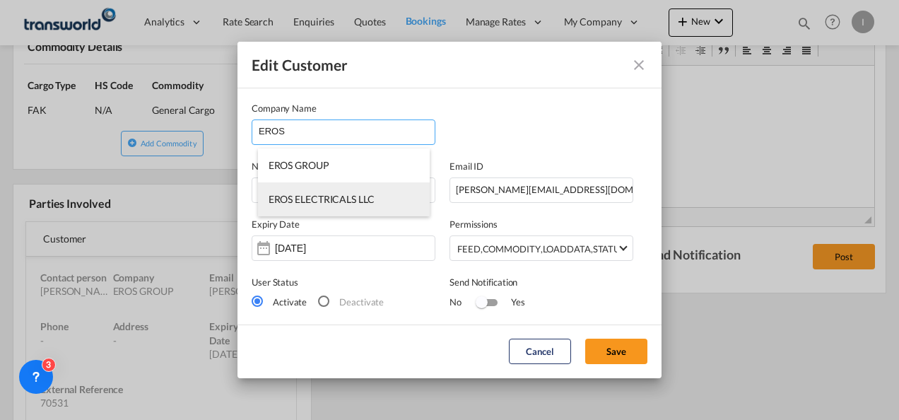
click at [333, 202] on span "EROS ELECTRICALS LLC" at bounding box center [322, 199] width 106 height 12
type input "EROS ELECTRICALS LLC"
type input "[EMAIL_ADDRESS][DOMAIN_NAME]"
type input "042098888"
type input "70530"
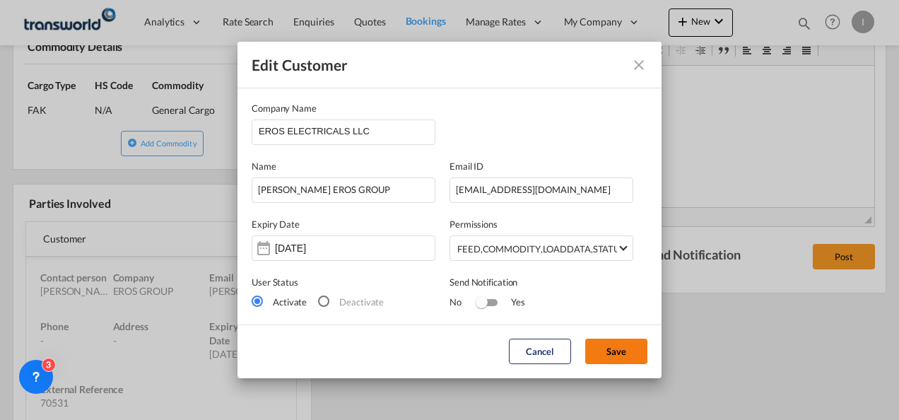
click at [613, 346] on button "Save" at bounding box center [616, 351] width 62 height 25
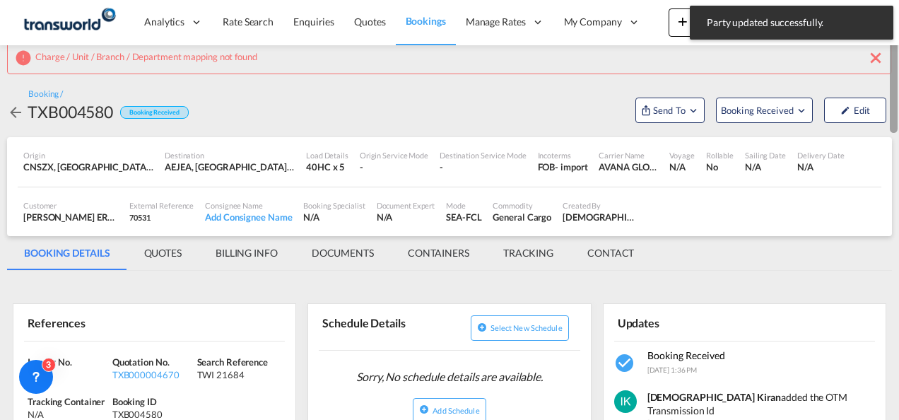
scroll to position [2, 0]
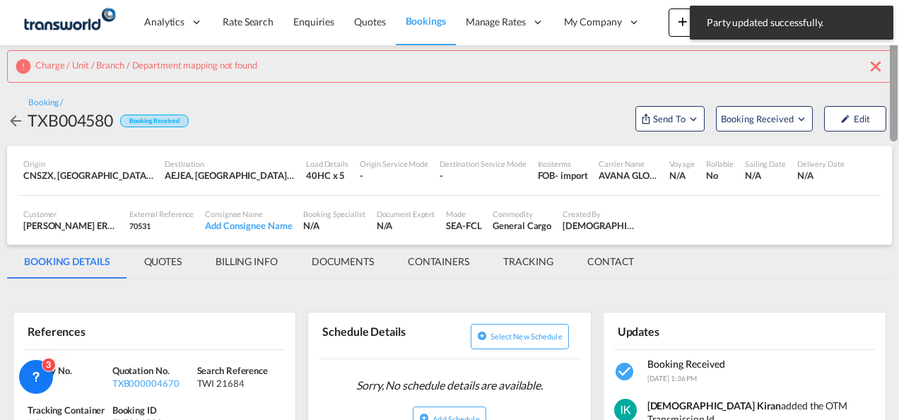
drag, startPoint x: 895, startPoint y: 252, endPoint x: 891, endPoint y: 58, distance: 193.7
click at [891, 58] on div at bounding box center [894, 73] width 8 height 138
click at [666, 112] on span "Send To" at bounding box center [669, 119] width 35 height 14
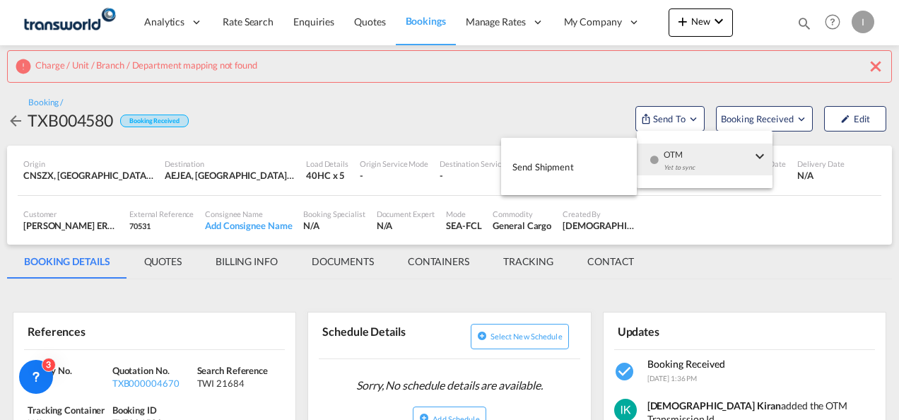
click at [670, 152] on span "OTM" at bounding box center [708, 149] width 88 height 13
click at [603, 158] on button "Send Shipment" at bounding box center [569, 167] width 136 height 32
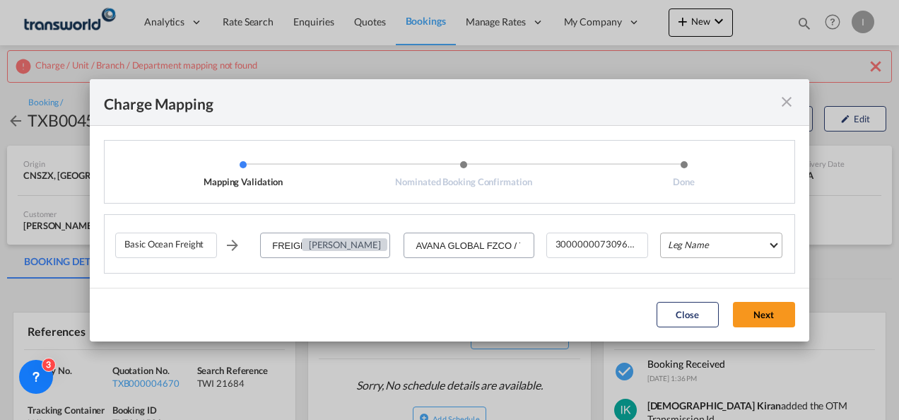
click at [702, 247] on md-select "Leg Name HANDLING ORIGIN VESSEL HANDLING DESTINATION OTHERS TL PICK UP CUSTOMS …" at bounding box center [721, 245] width 122 height 25
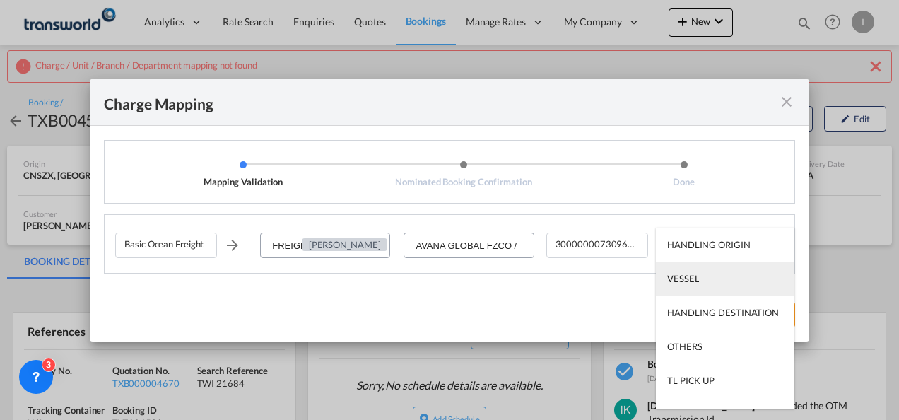
click at [701, 269] on md-option "VESSEL" at bounding box center [725, 278] width 139 height 34
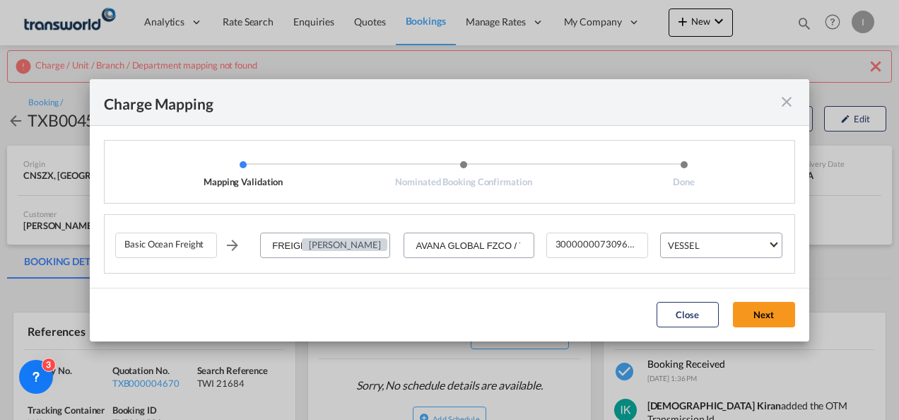
click at [755, 326] on md-dialog-actions "Close Next" at bounding box center [449, 315] width 719 height 54
click at [779, 307] on button "Next" at bounding box center [764, 314] width 62 height 25
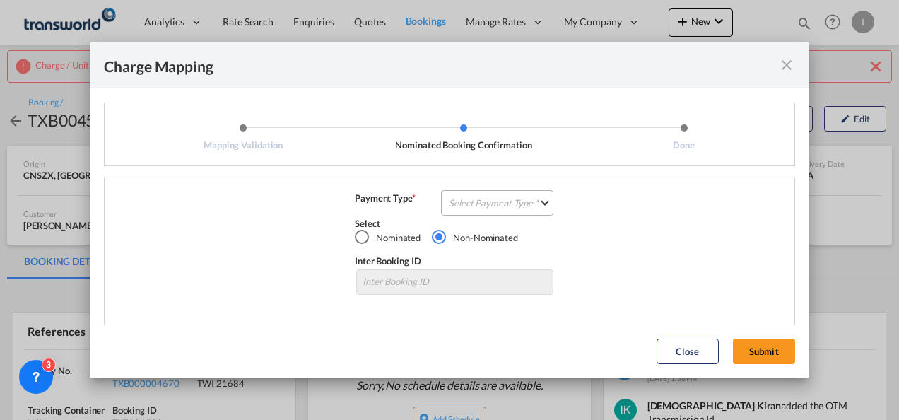
click at [534, 201] on md-select "Select Payment Type COLLECT PREPAID" at bounding box center [497, 202] width 112 height 25
click at [534, 201] on md-option "COLLECT" at bounding box center [495, 203] width 125 height 10
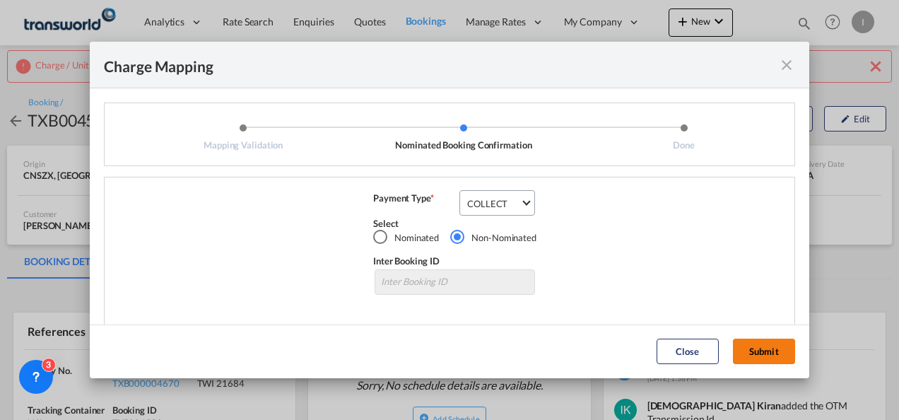
click at [759, 356] on button "Submit" at bounding box center [764, 351] width 62 height 25
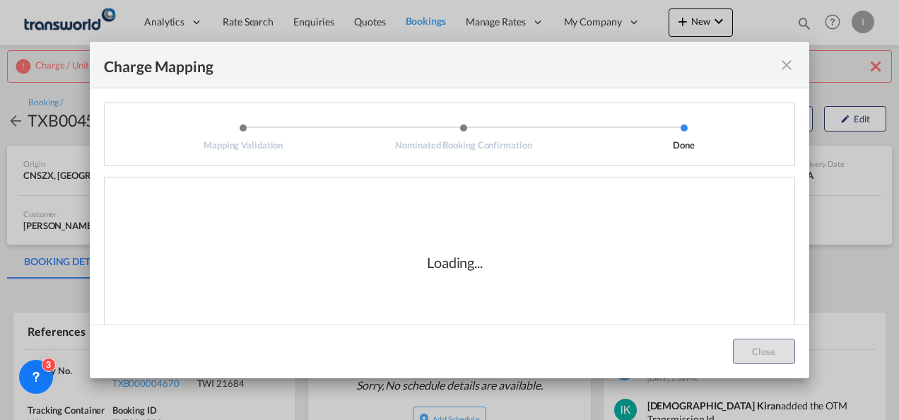
click at [507, 308] on div "Loading..." at bounding box center [454, 262] width 679 height 141
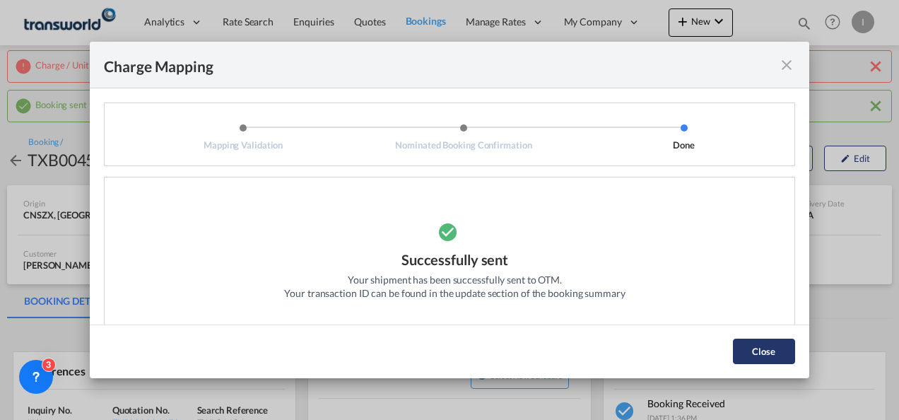
click at [779, 353] on button "Close" at bounding box center [764, 351] width 62 height 25
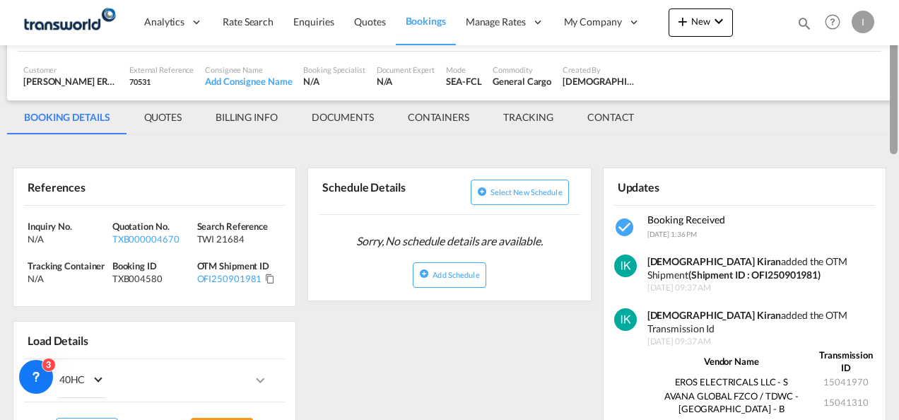
drag, startPoint x: 895, startPoint y: 126, endPoint x: 895, endPoint y: 187, distance: 60.1
click at [895, 154] on div at bounding box center [894, 87] width 8 height 134
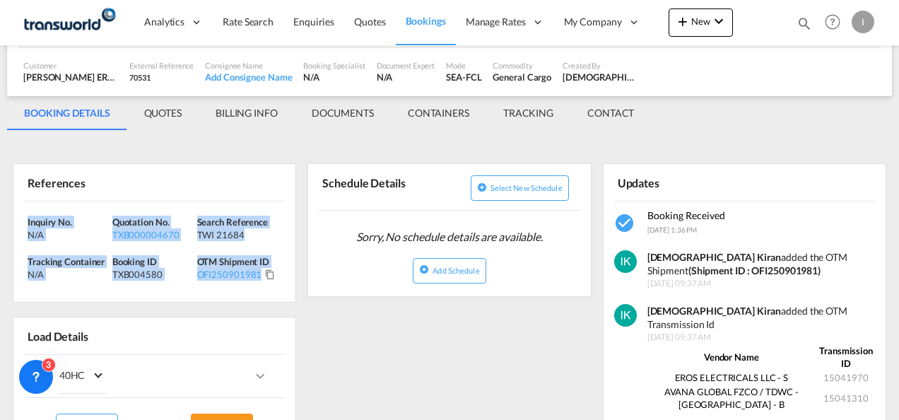
drag, startPoint x: 289, startPoint y: 283, endPoint x: -3, endPoint y: 203, distance: 302.6
click at [0, 203] on html "Analytics Reports Dashboard Rate Search Enquiries Quotes" at bounding box center [449, 210] width 899 height 420
copy div "Inquiry No. N/A Quotation No. TXB000004670 Search Reference TWI 21684 Tracking …"
